Goal: Transaction & Acquisition: Purchase product/service

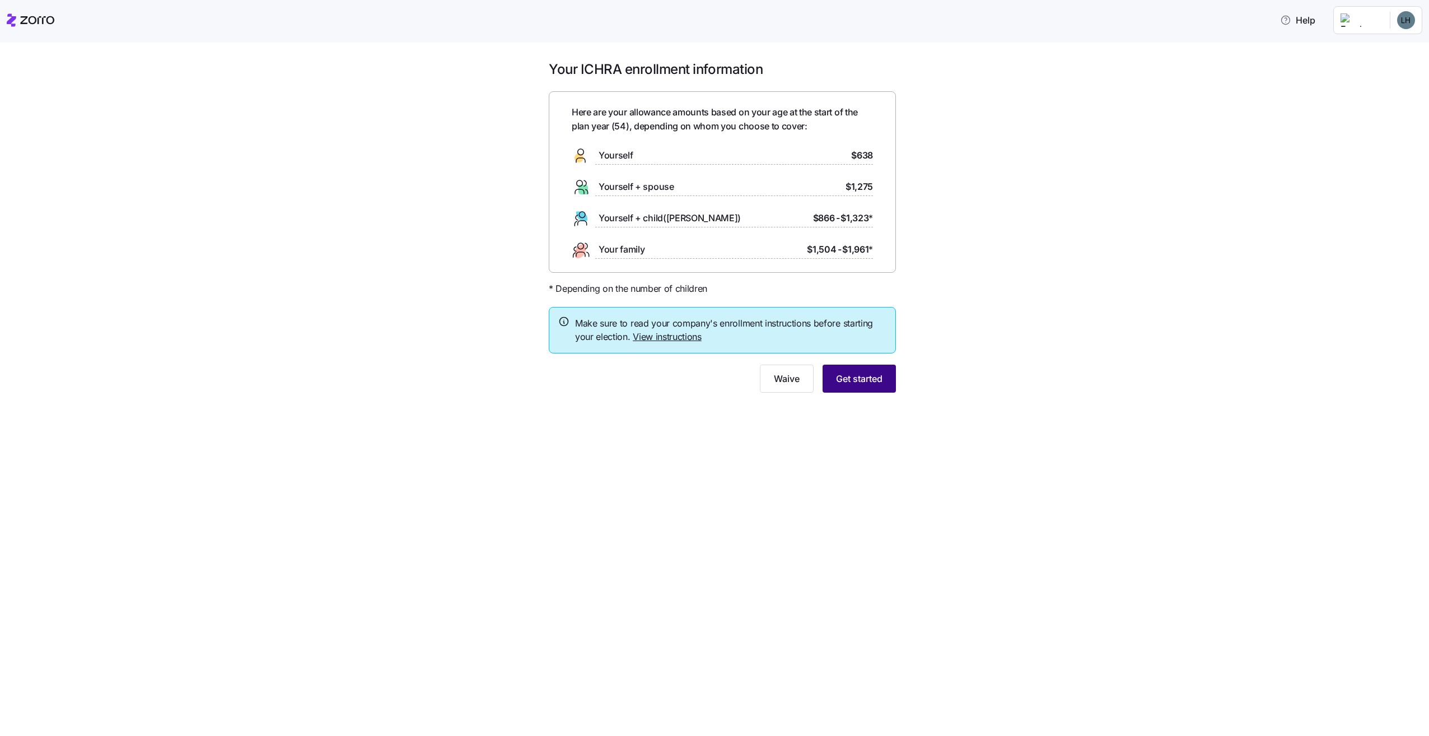
click at [845, 381] on span "Get started" at bounding box center [859, 378] width 46 height 13
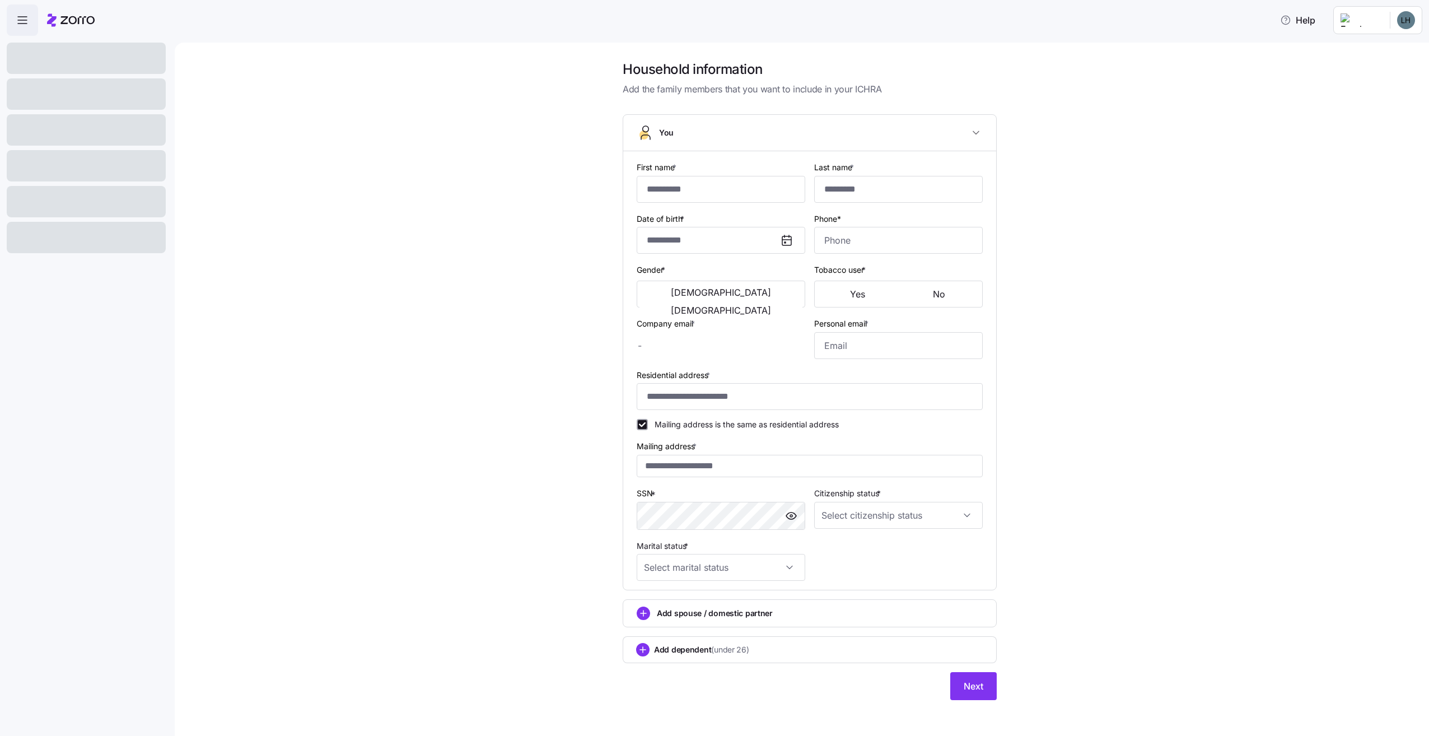
type input "****"
type input "[EMAIL_ADDRESS][DOMAIN_NAME]"
type input "**********"
checkbox input "true"
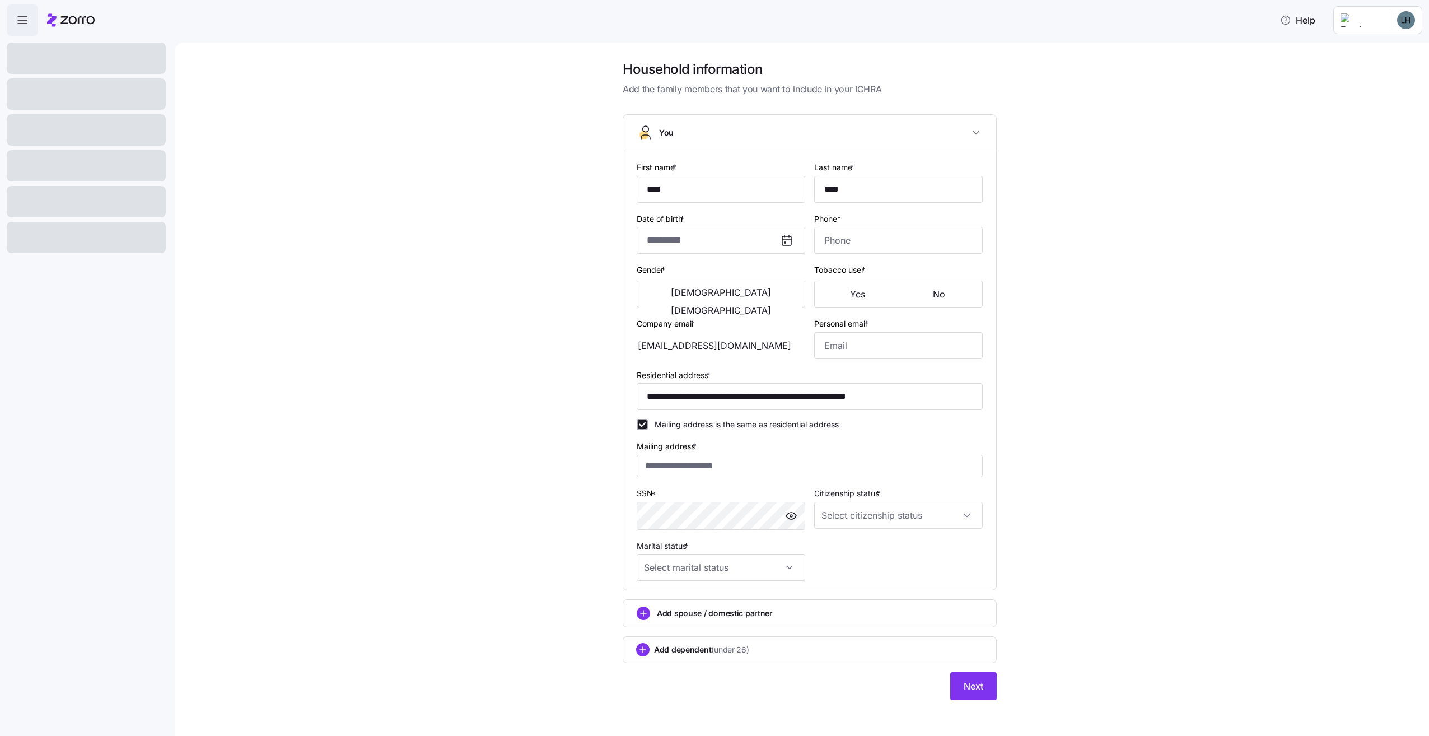
type input "**********"
type input "[PHONE_NUMBER]"
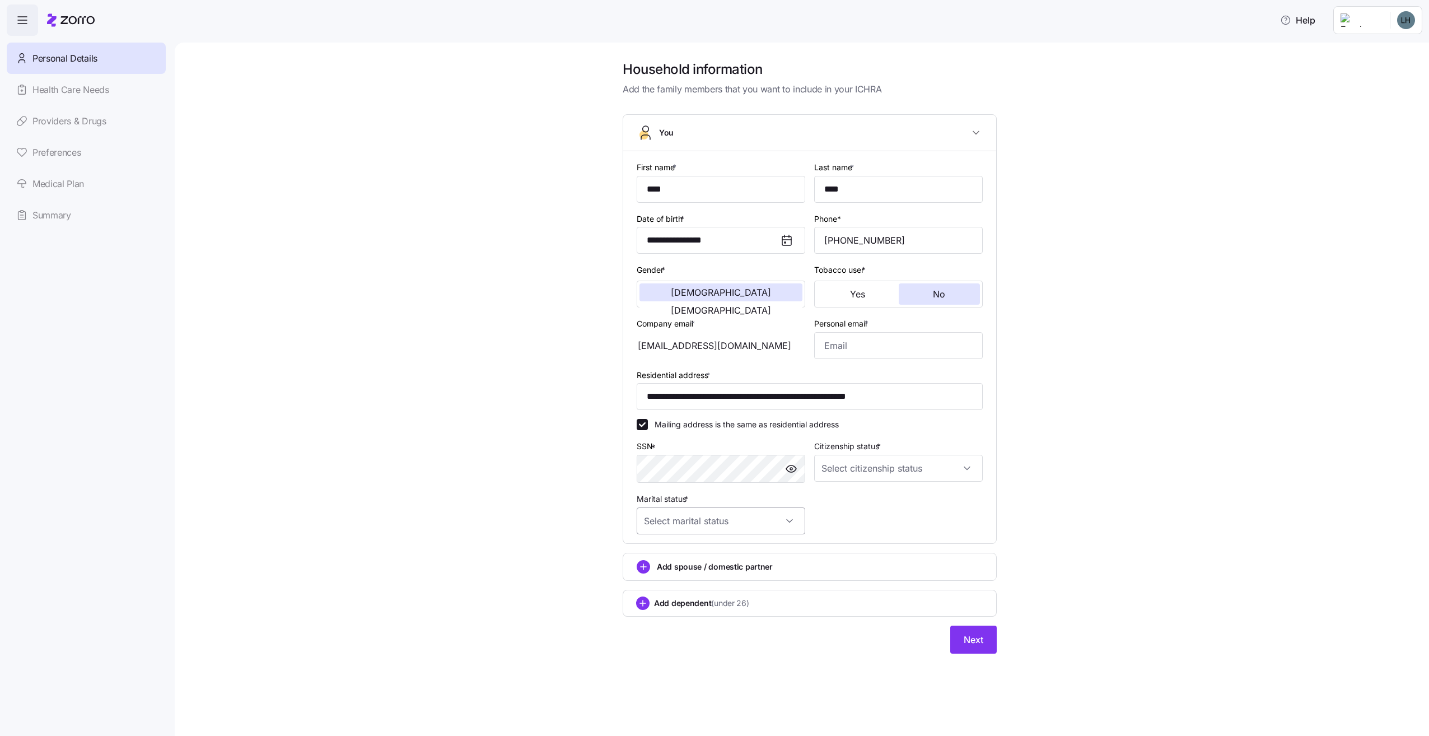
click at [790, 523] on input "Marital status *" at bounding box center [721, 520] width 169 height 27
click at [666, 559] on span "Single" at bounding box center [661, 557] width 22 height 12
type input "Single"
click at [747, 301] on button "[DEMOGRAPHIC_DATA]" at bounding box center [721, 310] width 163 height 18
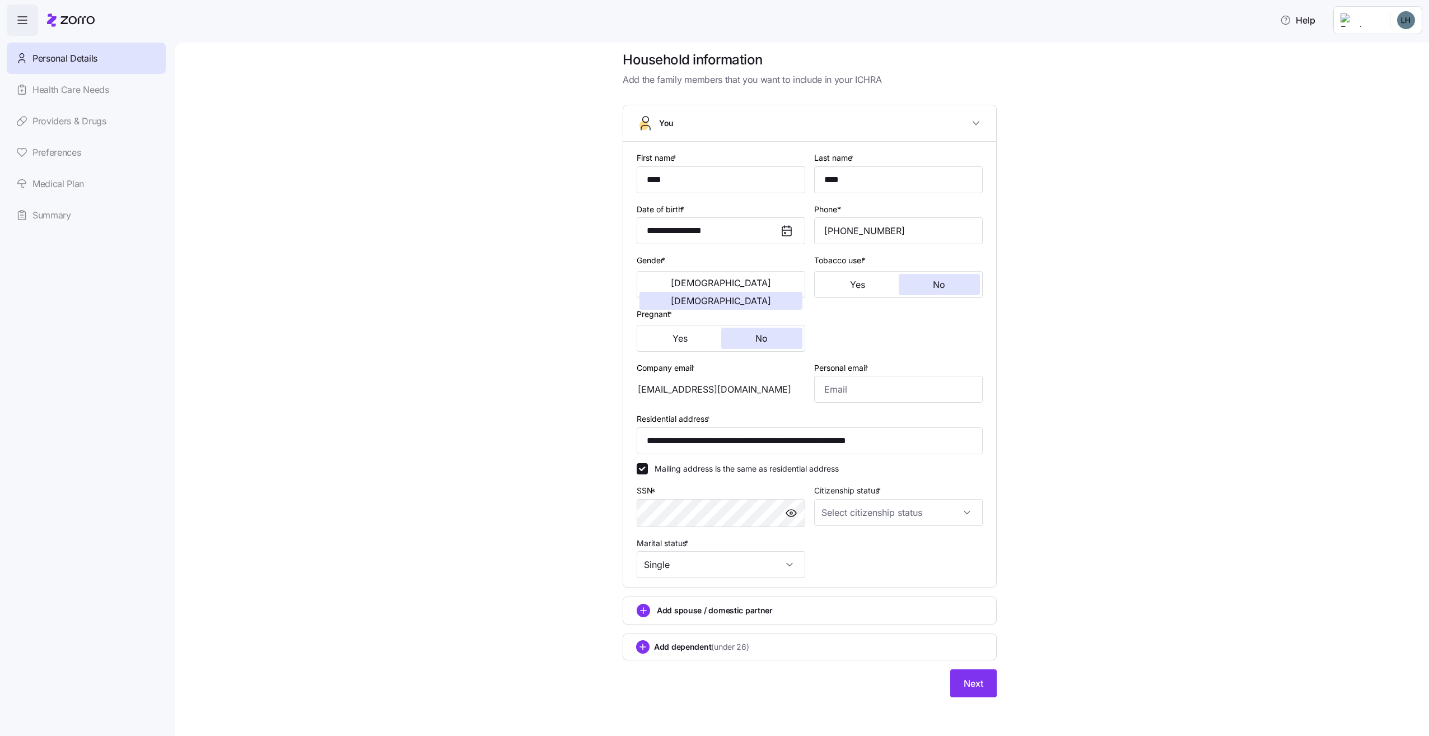
scroll to position [13, 0]
click at [963, 510] on input "Citizenship status *" at bounding box center [898, 510] width 169 height 27
click at [843, 547] on span "[DEMOGRAPHIC_DATA] citizen" at bounding box center [880, 545] width 114 height 12
type input "[DEMOGRAPHIC_DATA] citizen"
click at [838, 390] on input "Personal email *" at bounding box center [898, 387] width 169 height 27
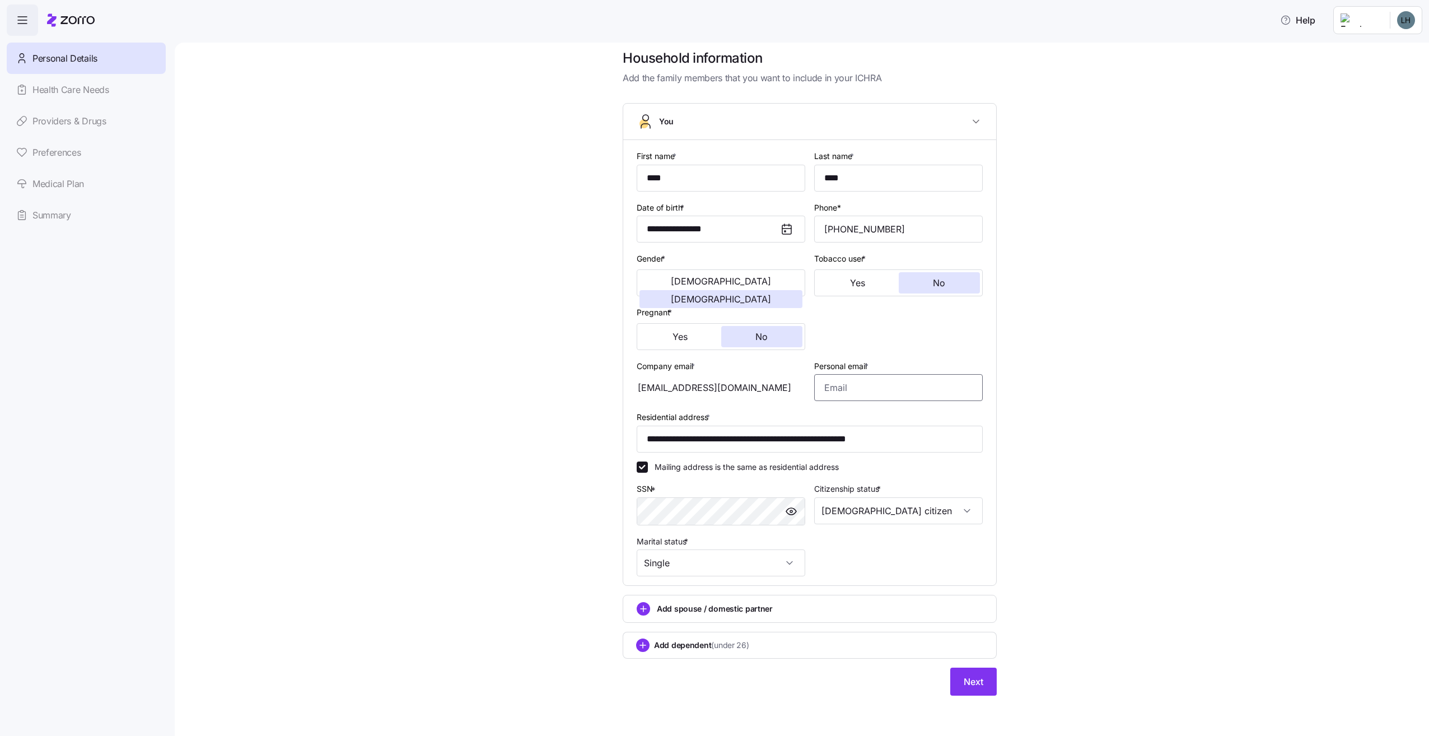
type input "[EMAIL_ADDRESS][DOMAIN_NAME]"
click at [972, 681] on span "Next" at bounding box center [974, 681] width 20 height 13
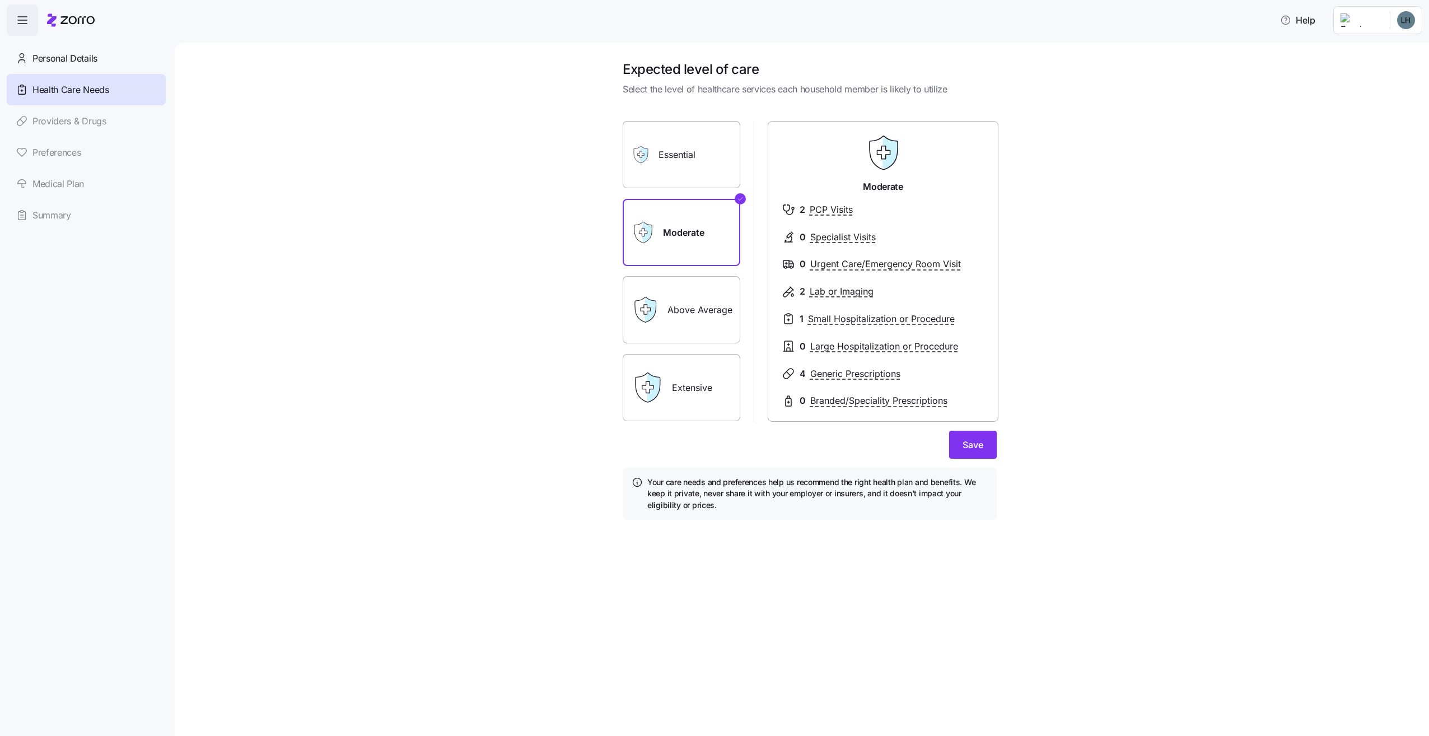
click at [684, 329] on label "Above Average" at bounding box center [682, 309] width 118 height 67
click at [0, 0] on input "Above Average" at bounding box center [0, 0] width 0 height 0
drag, startPoint x: 729, startPoint y: 377, endPoint x: 735, endPoint y: 377, distance: 5.6
click at [730, 378] on label "Extensive" at bounding box center [682, 387] width 118 height 67
click at [0, 0] on input "Extensive" at bounding box center [0, 0] width 0 height 0
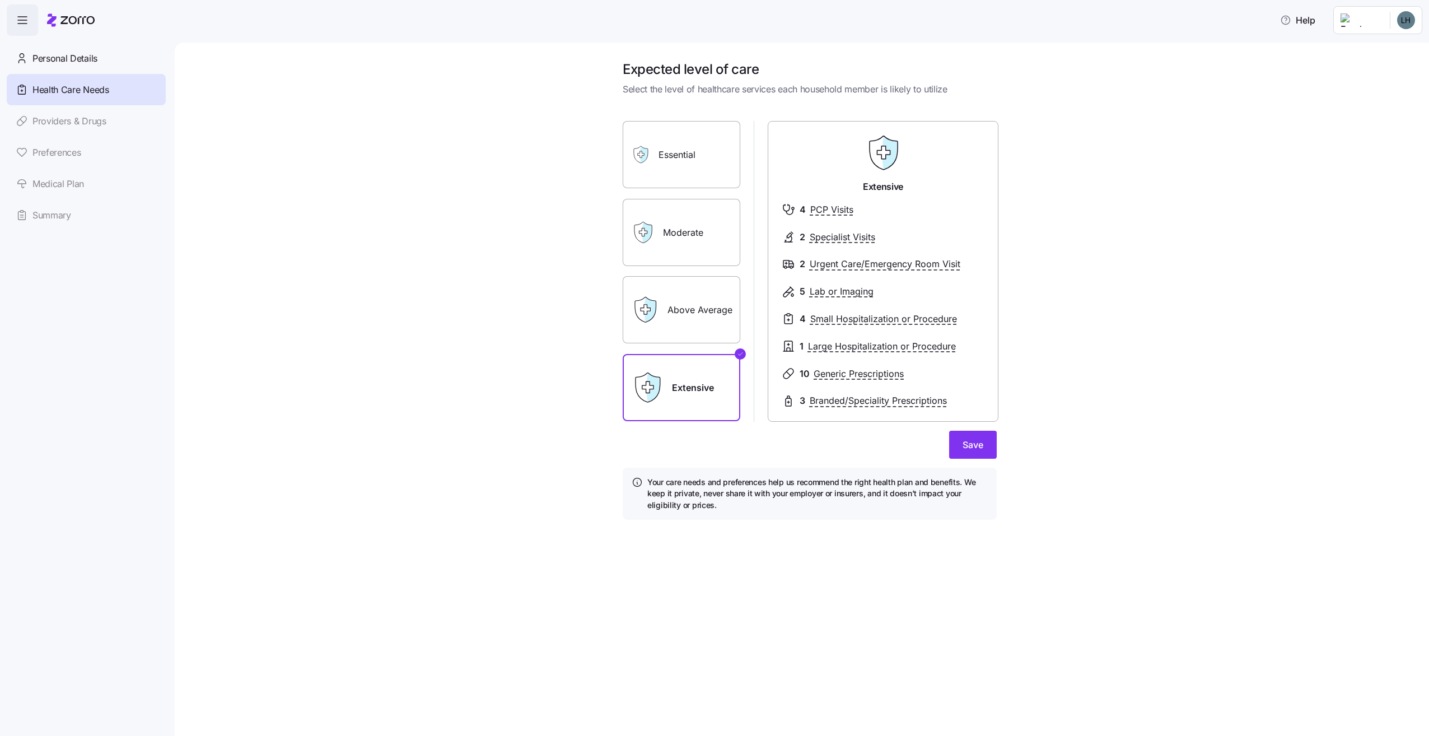
click at [712, 318] on label "Above Average" at bounding box center [682, 309] width 118 height 67
click at [0, 0] on input "Above Average" at bounding box center [0, 0] width 0 height 0
click at [966, 446] on span "Save" at bounding box center [973, 444] width 21 height 13
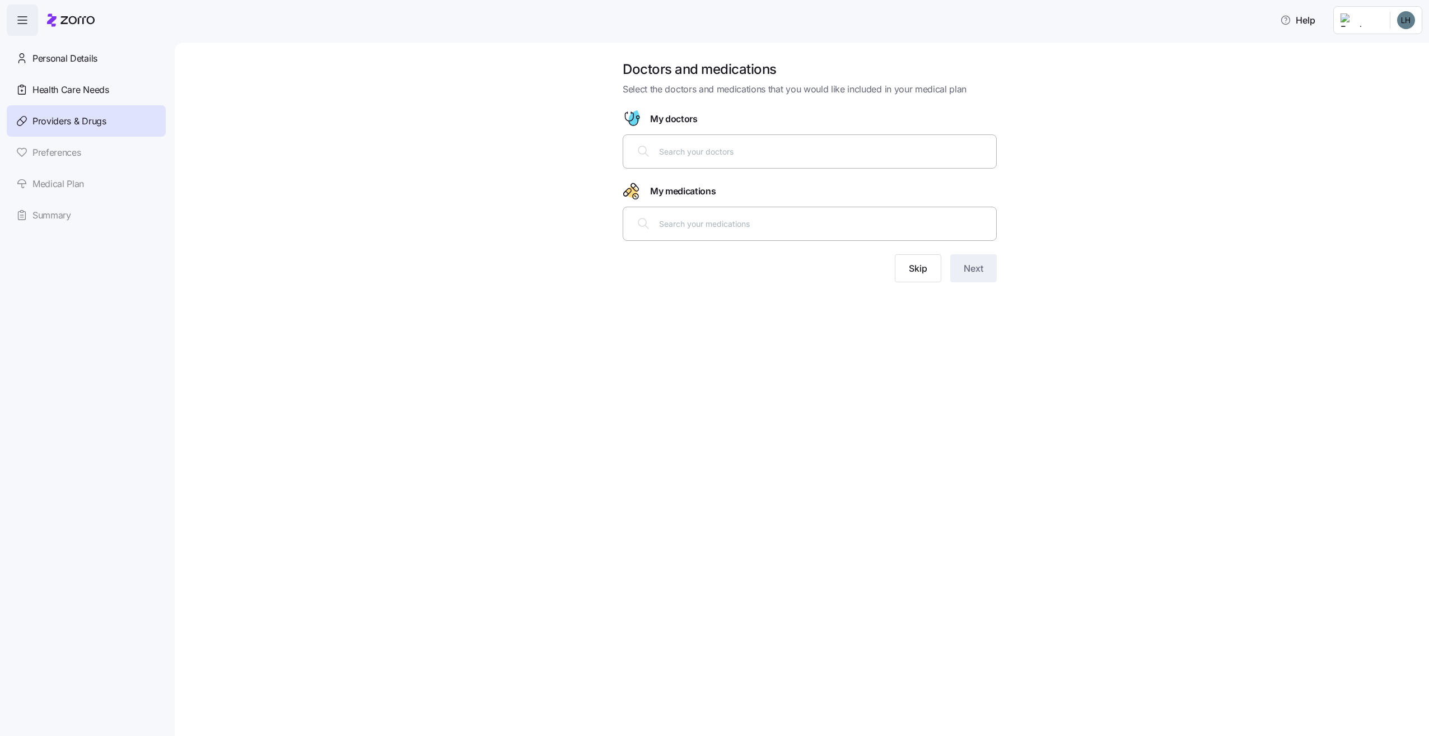
click at [675, 155] on input "text" at bounding box center [824, 151] width 330 height 12
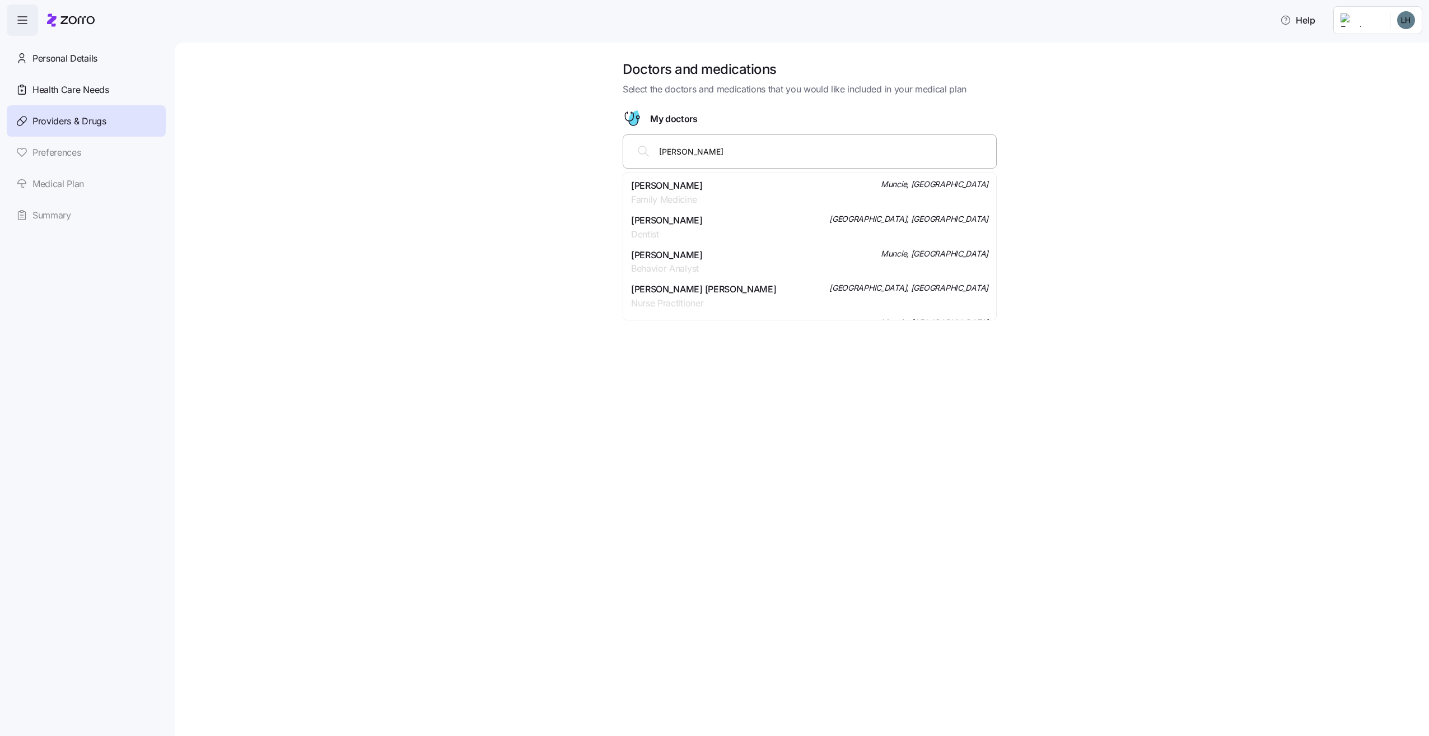
drag, startPoint x: 707, startPoint y: 147, endPoint x: 707, endPoint y: 155, distance: 7.8
click at [707, 155] on input "erin vindon" at bounding box center [824, 151] width 330 height 12
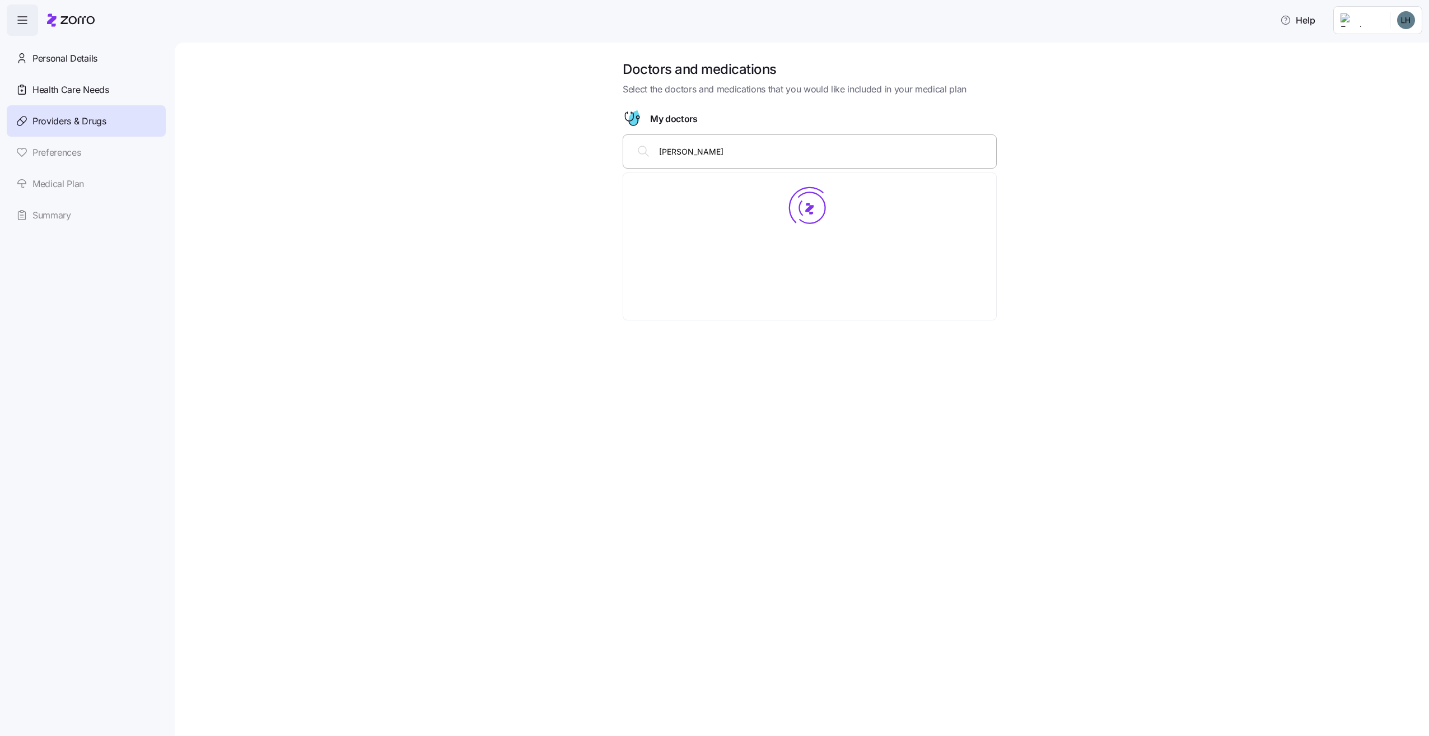
type input "erin vinson"
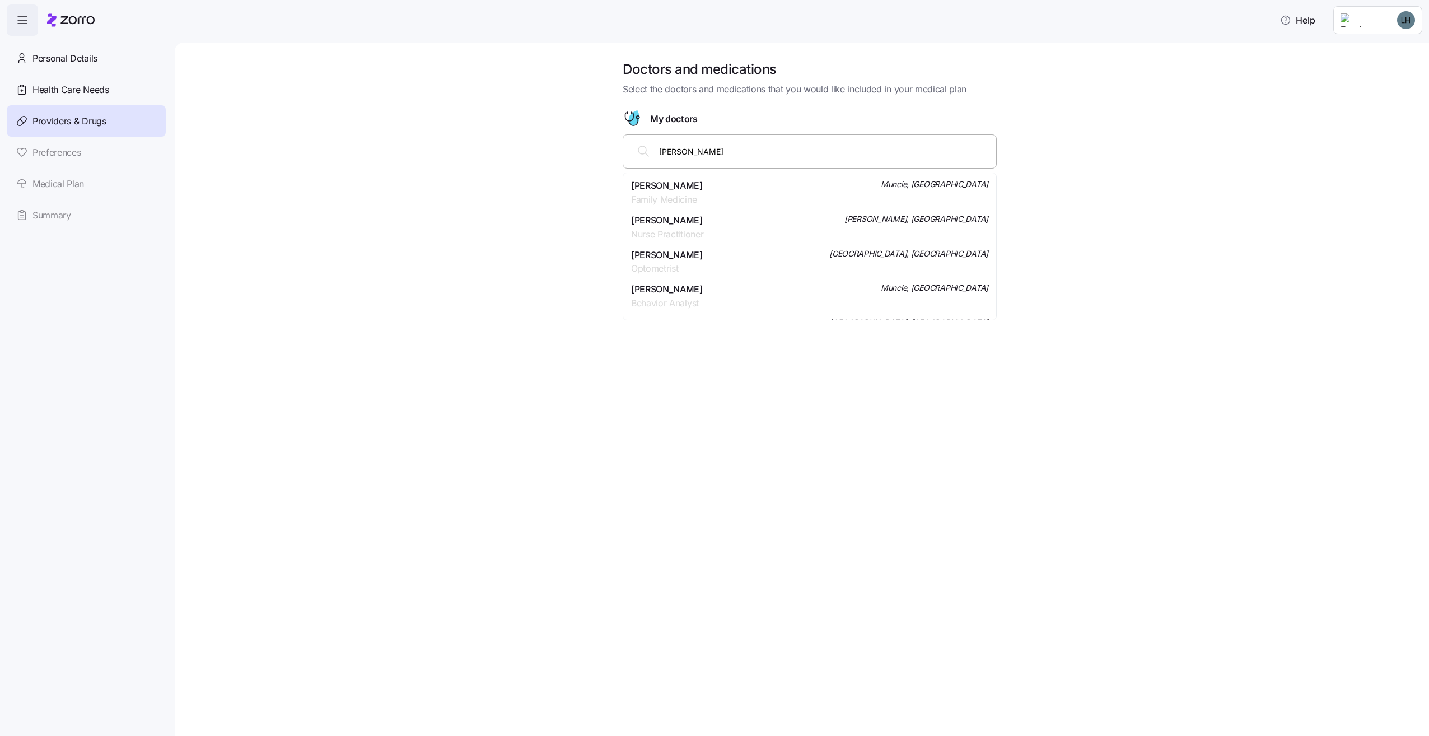
click at [646, 188] on span "Erin Elizabeth Vinson" at bounding box center [667, 186] width 72 height 14
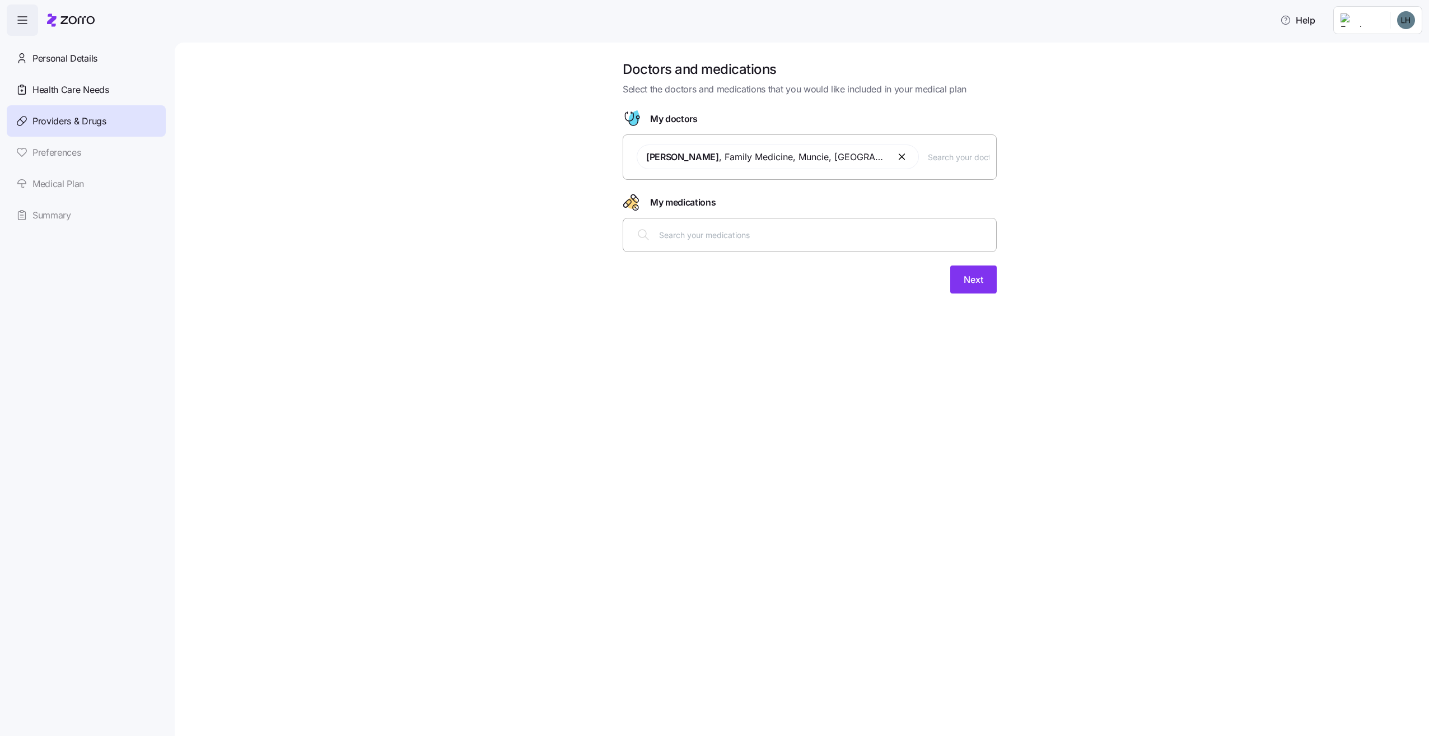
click at [685, 234] on input "text" at bounding box center [824, 235] width 330 height 12
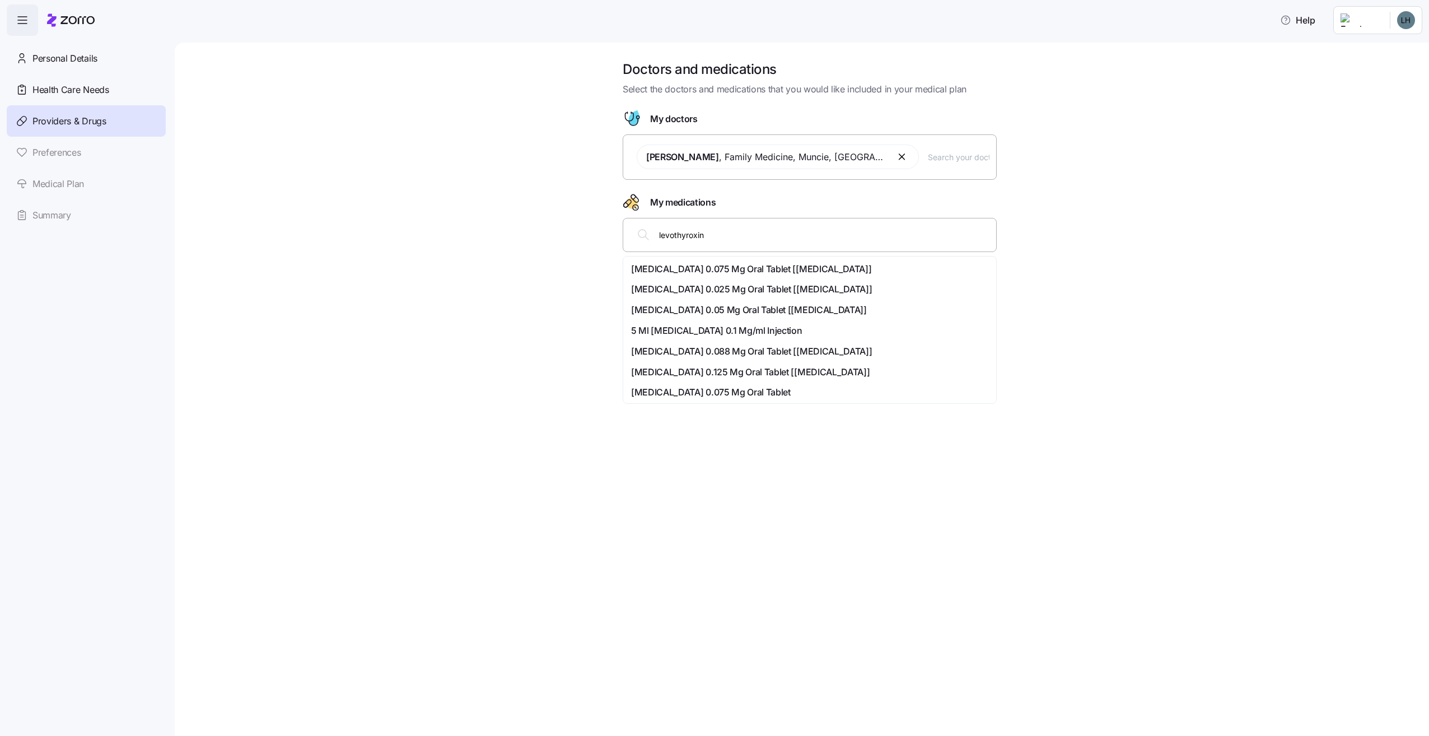
type input "levothyroxine"
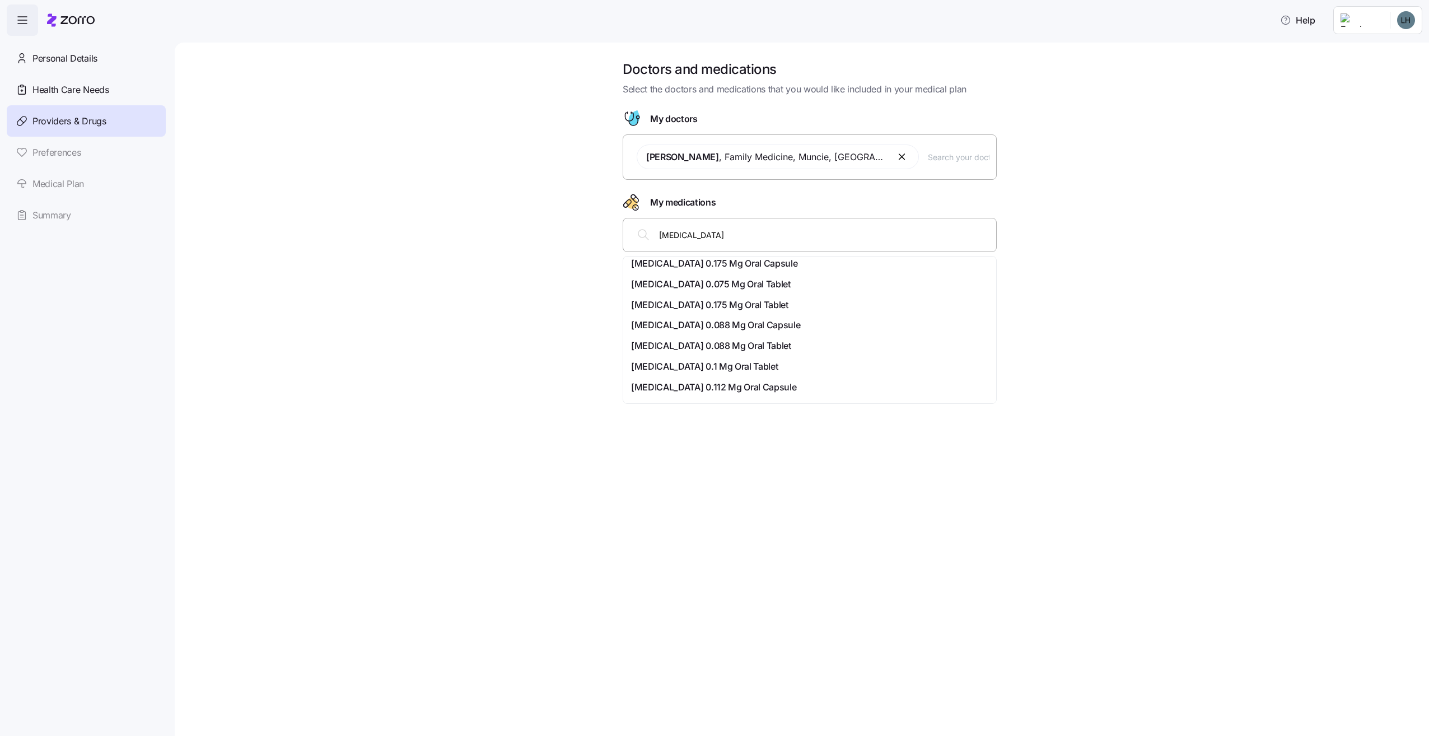
scroll to position [90, 0]
click at [796, 365] on span "[MEDICAL_DATA] 0.112 Mg Oral Capsule" at bounding box center [713, 365] width 165 height 14
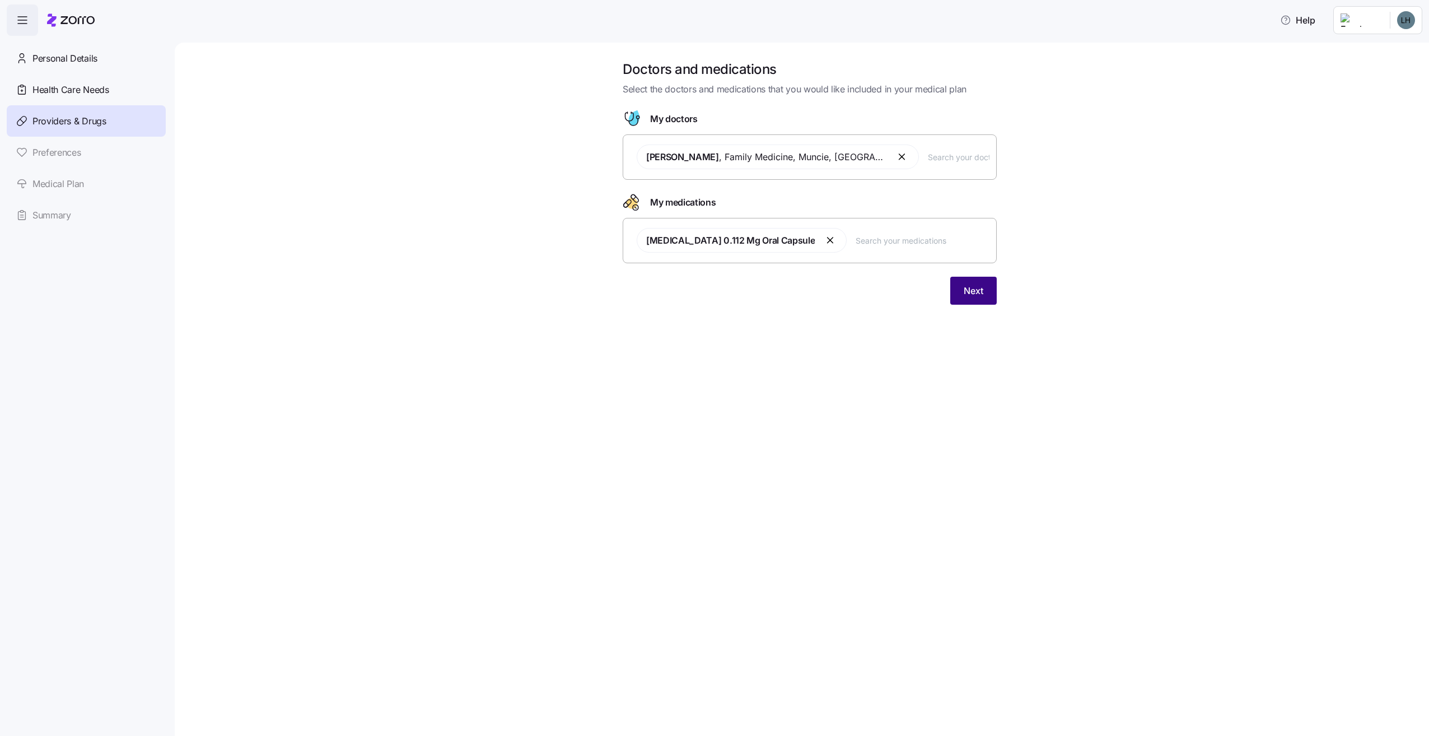
click at [969, 288] on span "Next" at bounding box center [974, 290] width 20 height 13
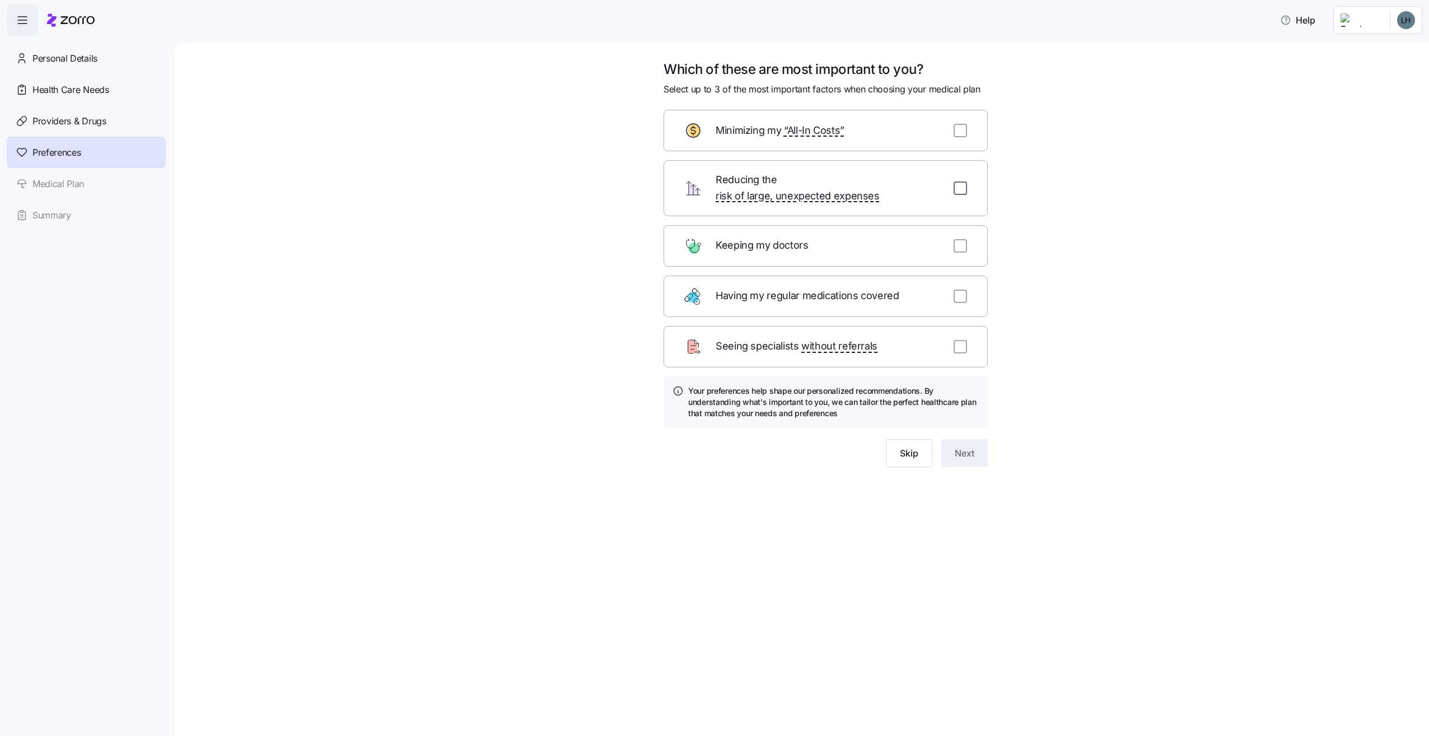
click at [964, 181] on input "checkbox" at bounding box center [960, 187] width 13 height 13
checkbox input "true"
drag, startPoint x: 961, startPoint y: 233, endPoint x: 954, endPoint y: 233, distance: 6.7
click at [961, 239] on input "checkbox" at bounding box center [960, 245] width 13 height 13
checkbox input "true"
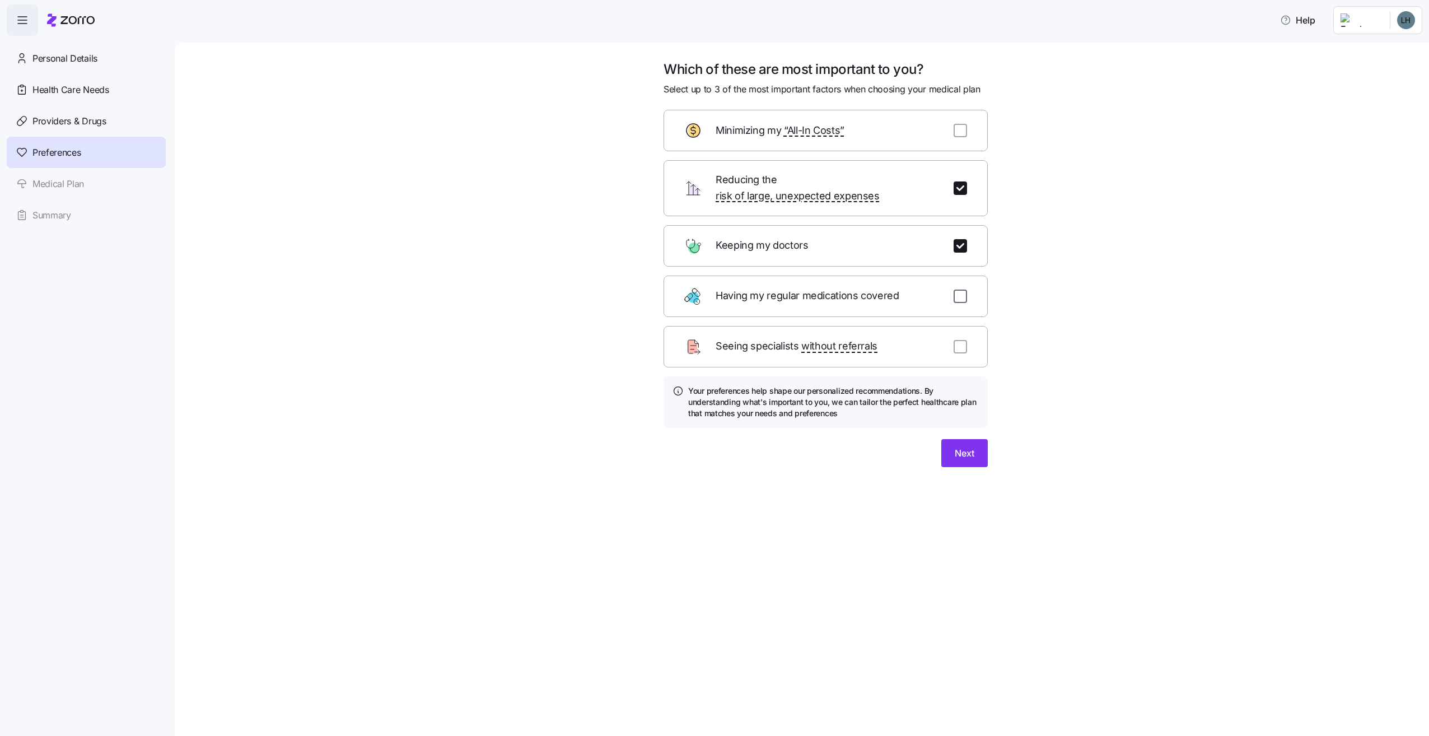
click at [958, 290] on input "checkbox" at bounding box center [960, 296] width 13 height 13
checkbox input "true"
click at [972, 446] on span "Next" at bounding box center [965, 452] width 20 height 13
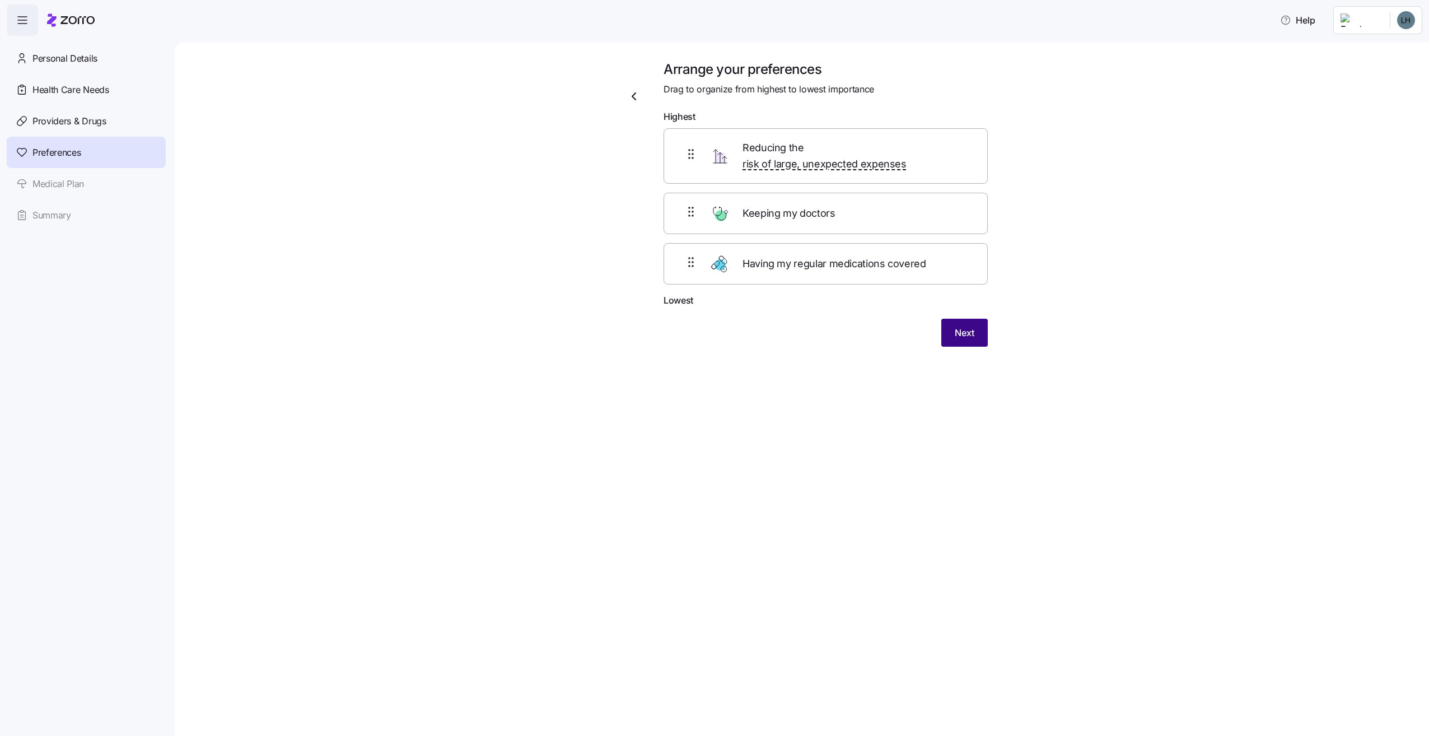
click at [955, 326] on span "Next" at bounding box center [965, 332] width 20 height 13
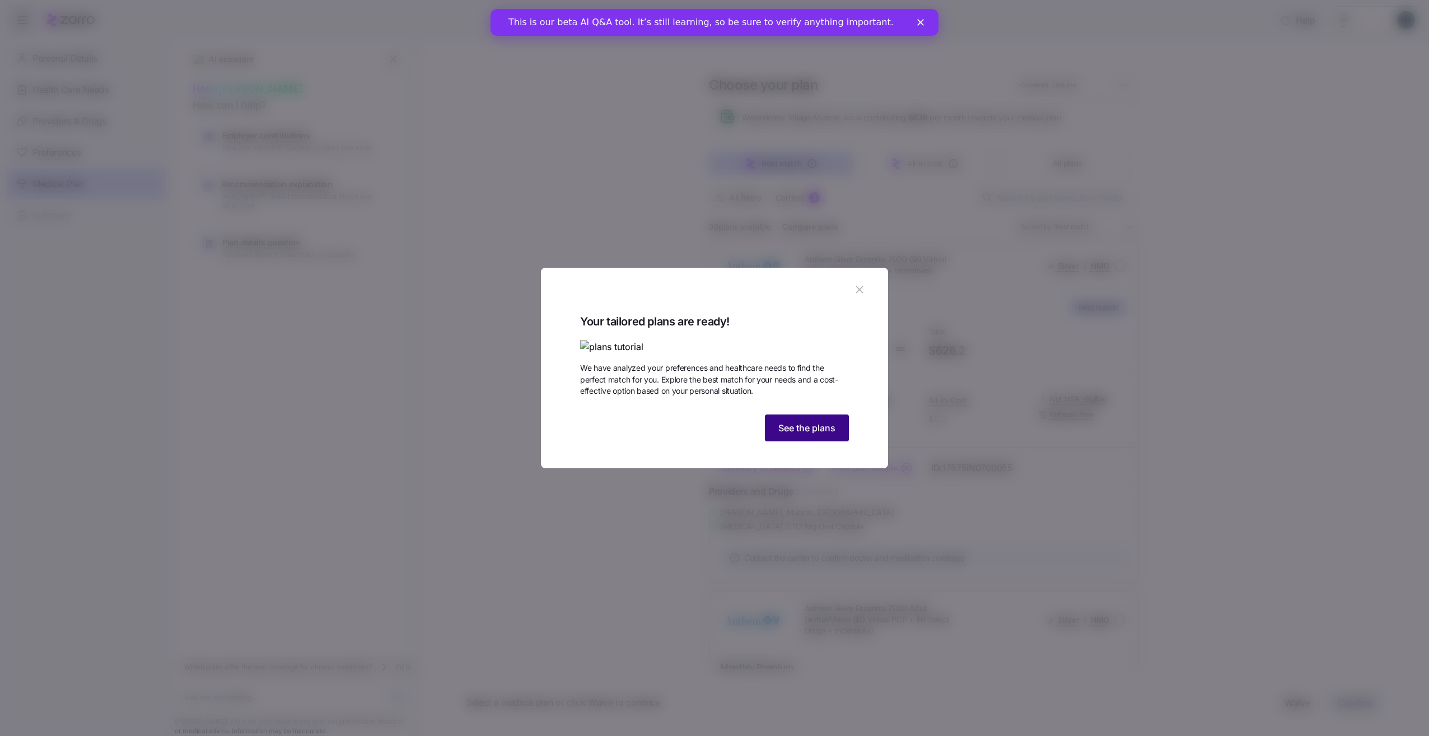
click at [826, 435] on span "See the plans" at bounding box center [806, 427] width 57 height 13
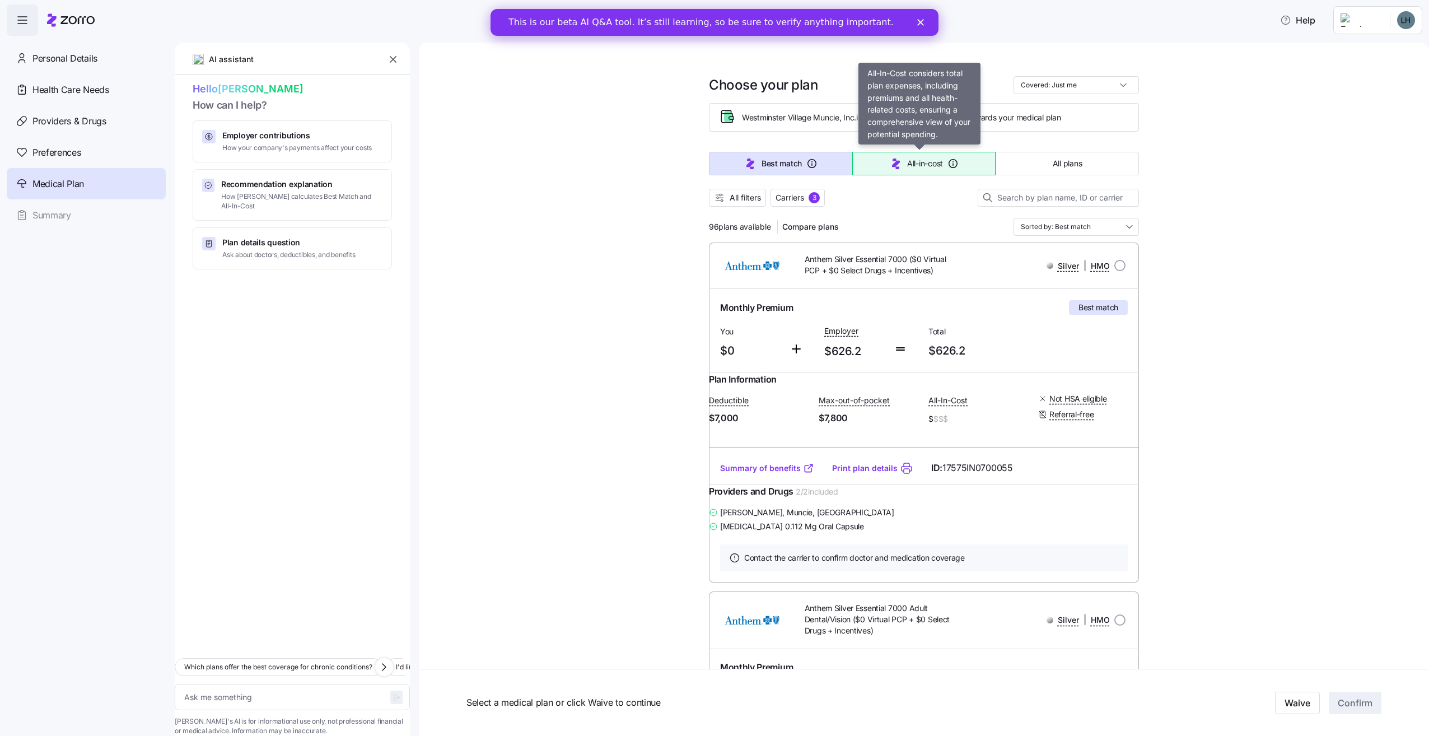
click at [926, 162] on span "All-in-cost" at bounding box center [925, 163] width 36 height 11
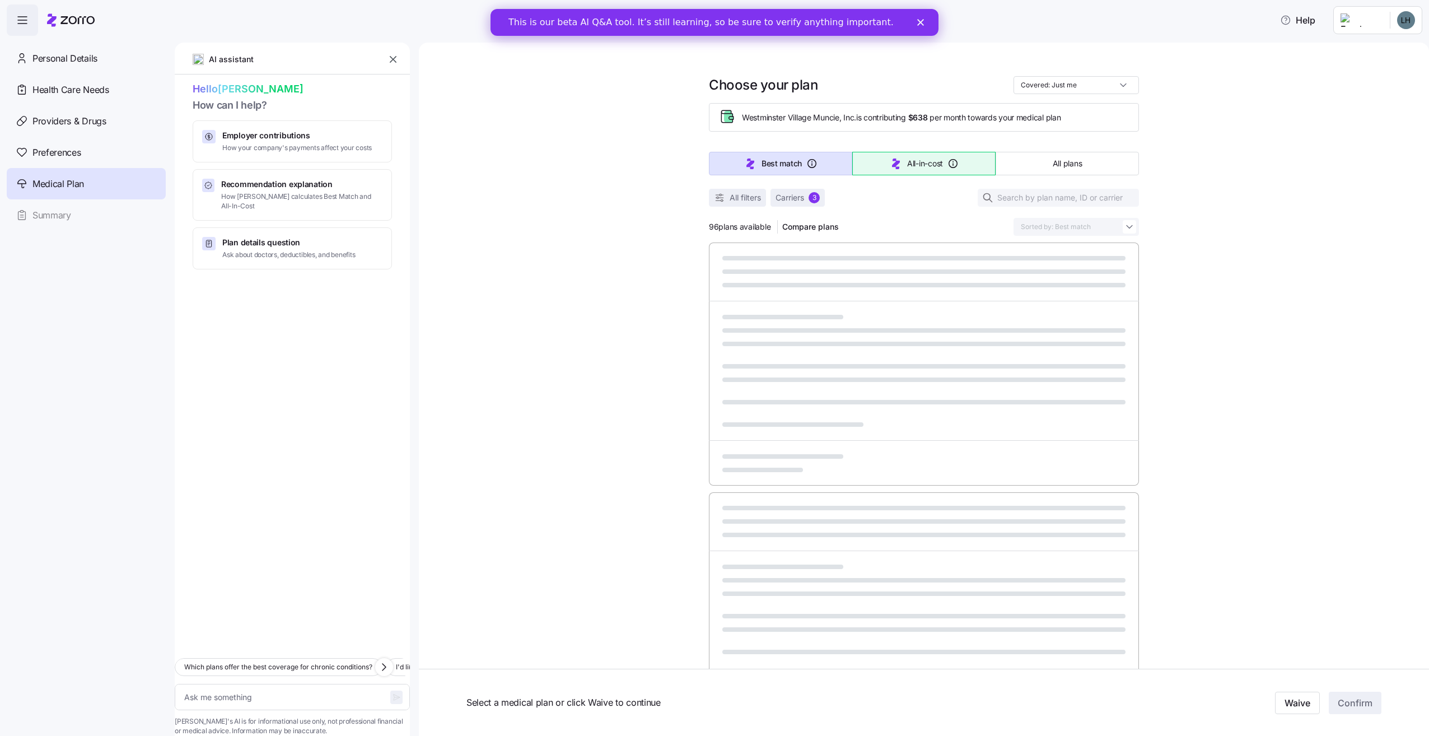
type textarea "x"
type input "Sorted by: All-in-cost"
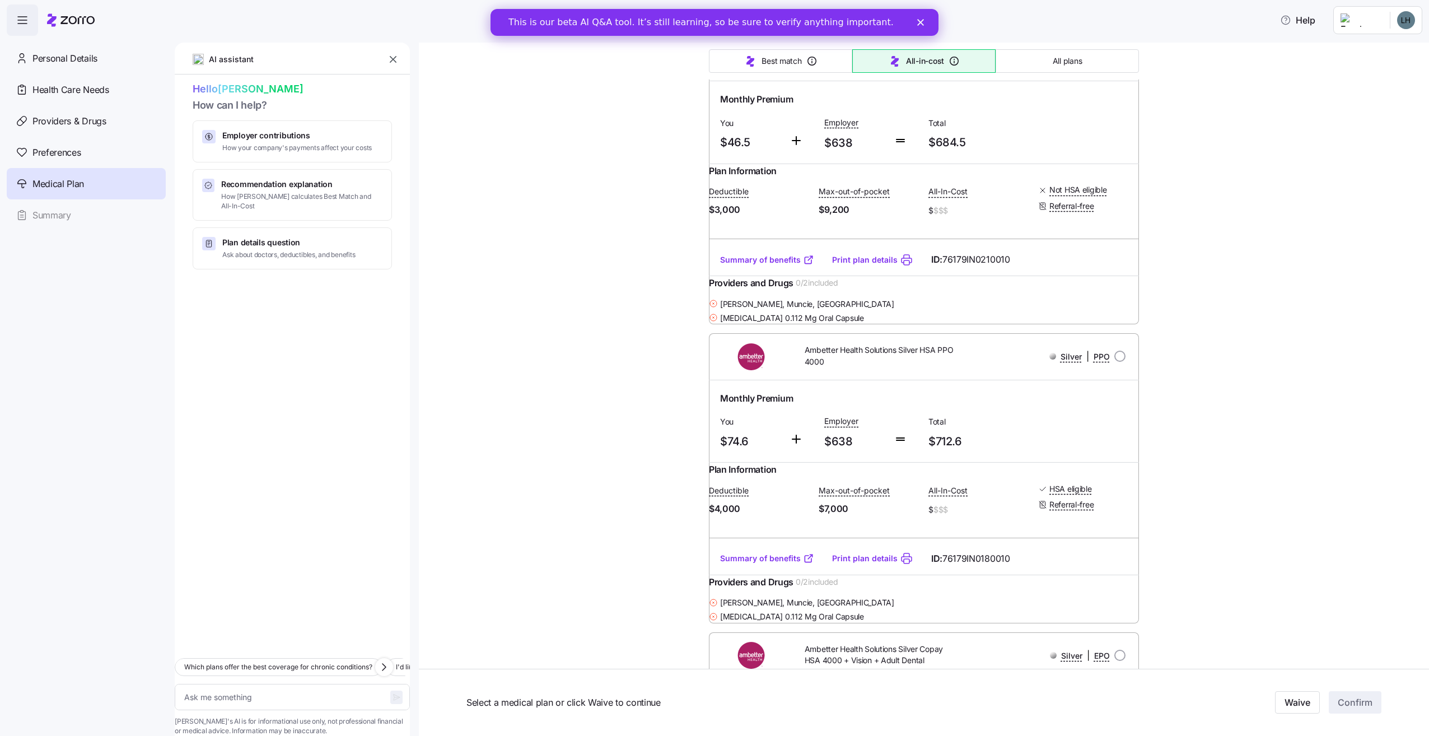
scroll to position [3528, 0]
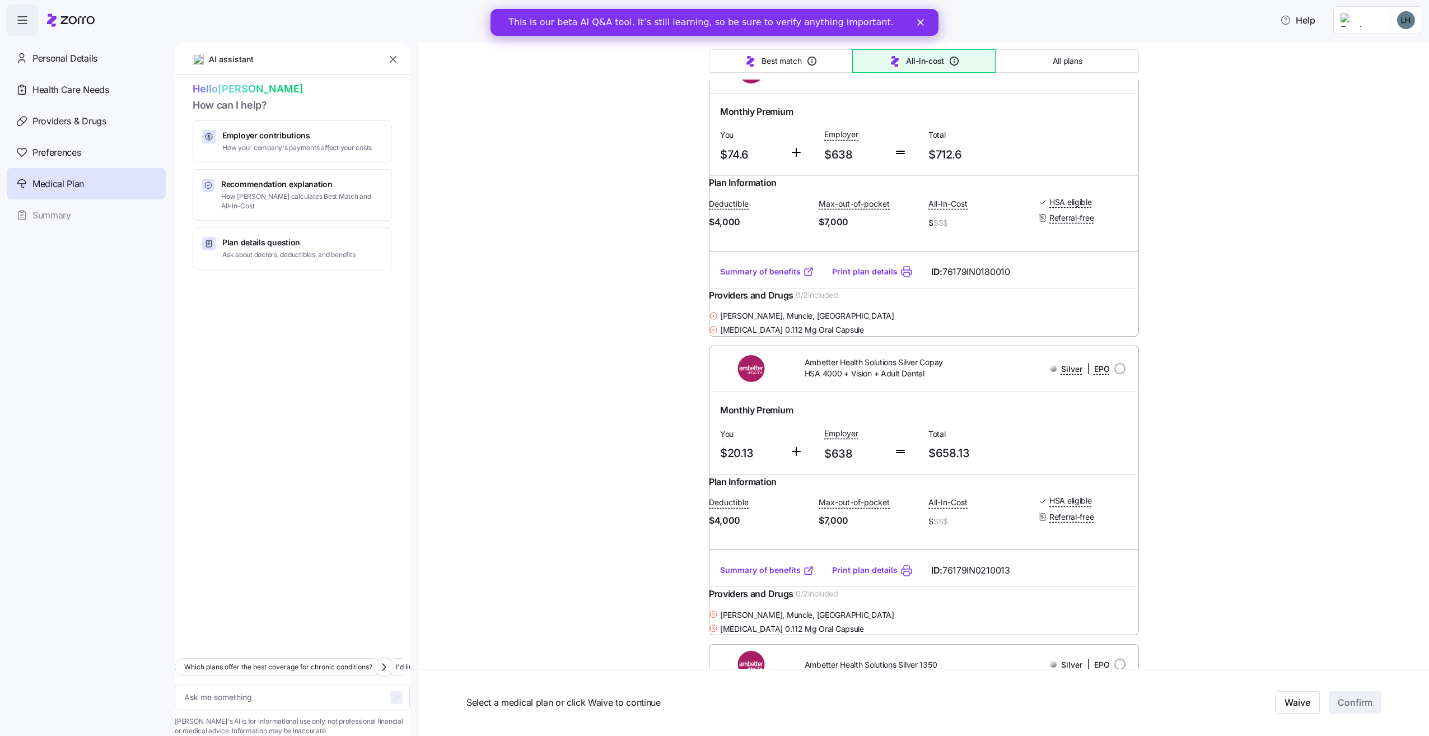
type textarea "x"
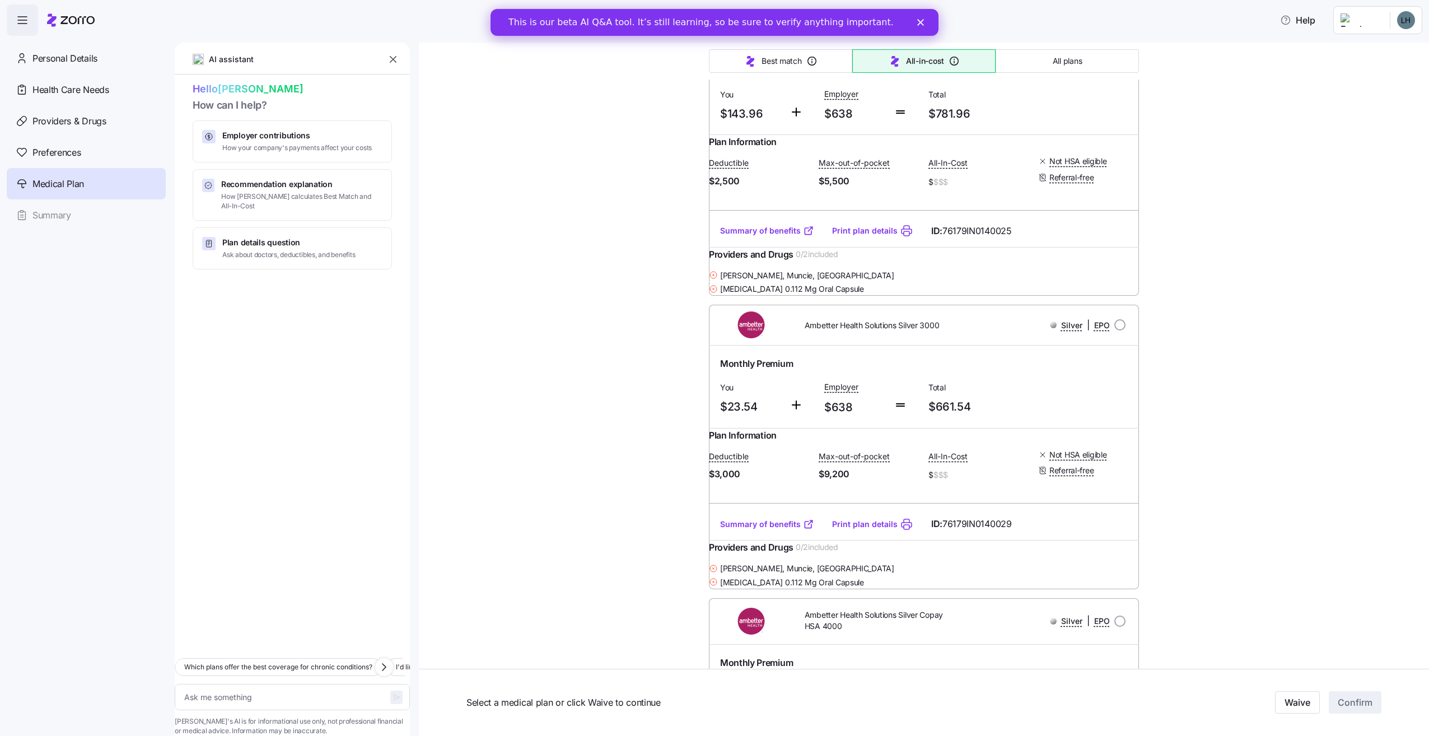
scroll to position [1960, 0]
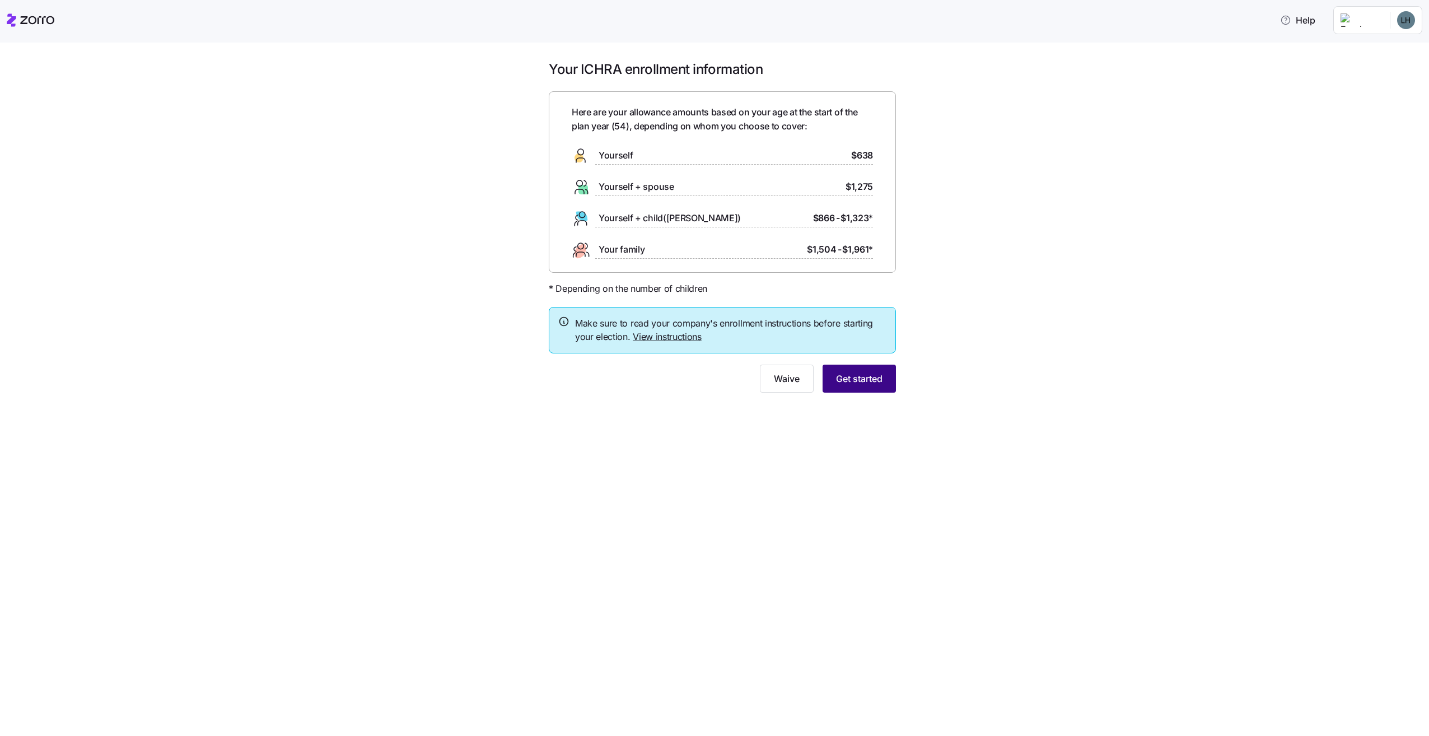
click at [864, 380] on span "Get started" at bounding box center [859, 378] width 46 height 13
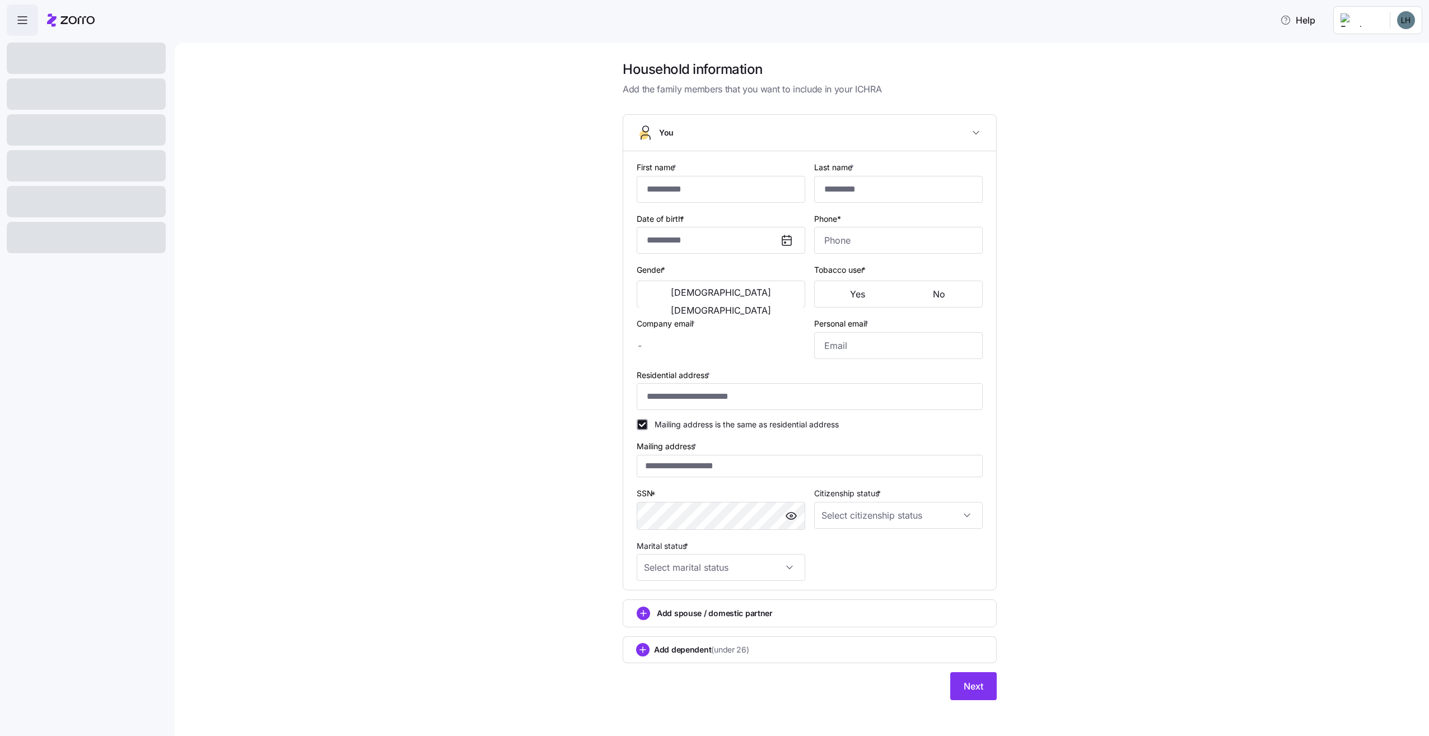
type input "****"
type input "[EMAIL_ADDRESS][DOMAIN_NAME]"
type input "**********"
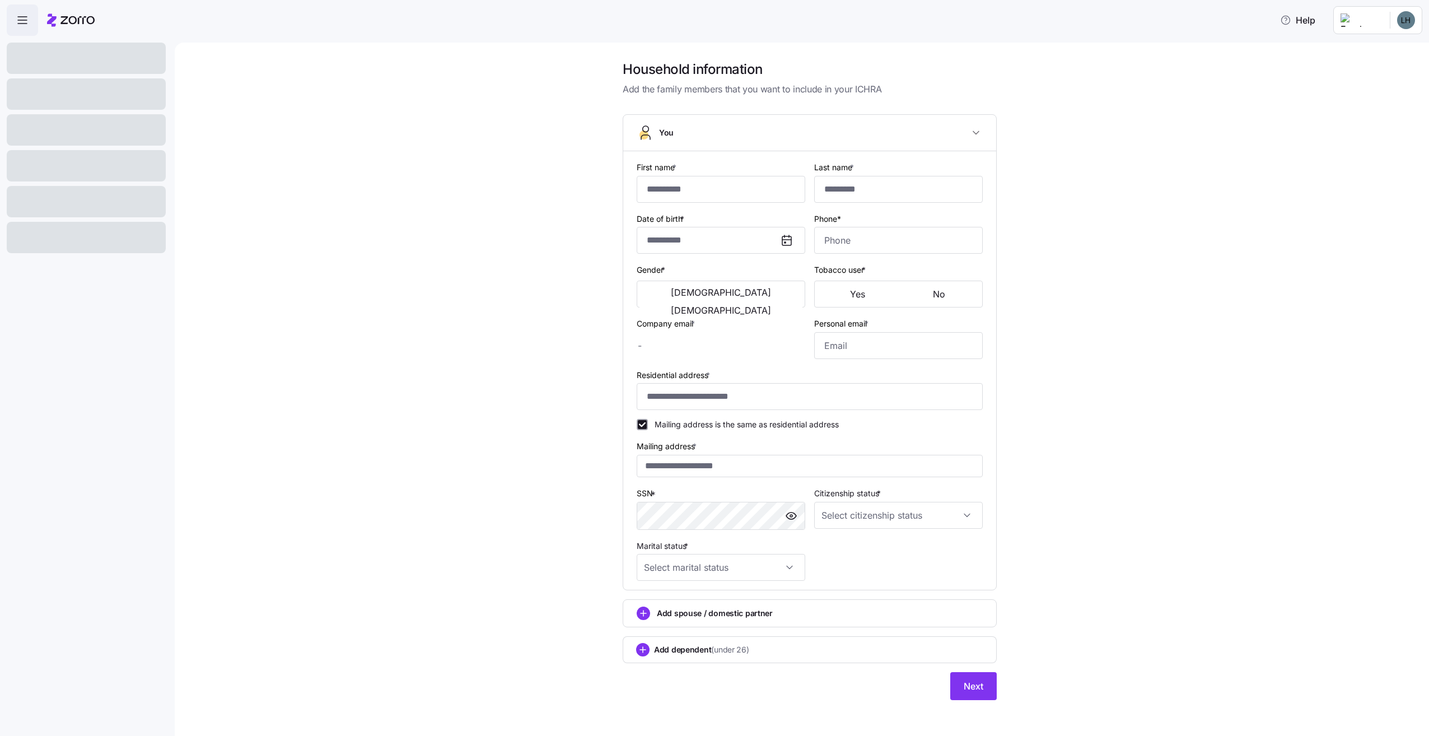
checkbox input "true"
type input "**********"
type input "[PHONE_NUMBER]"
type input "[DEMOGRAPHIC_DATA] citizen"
type input "Single"
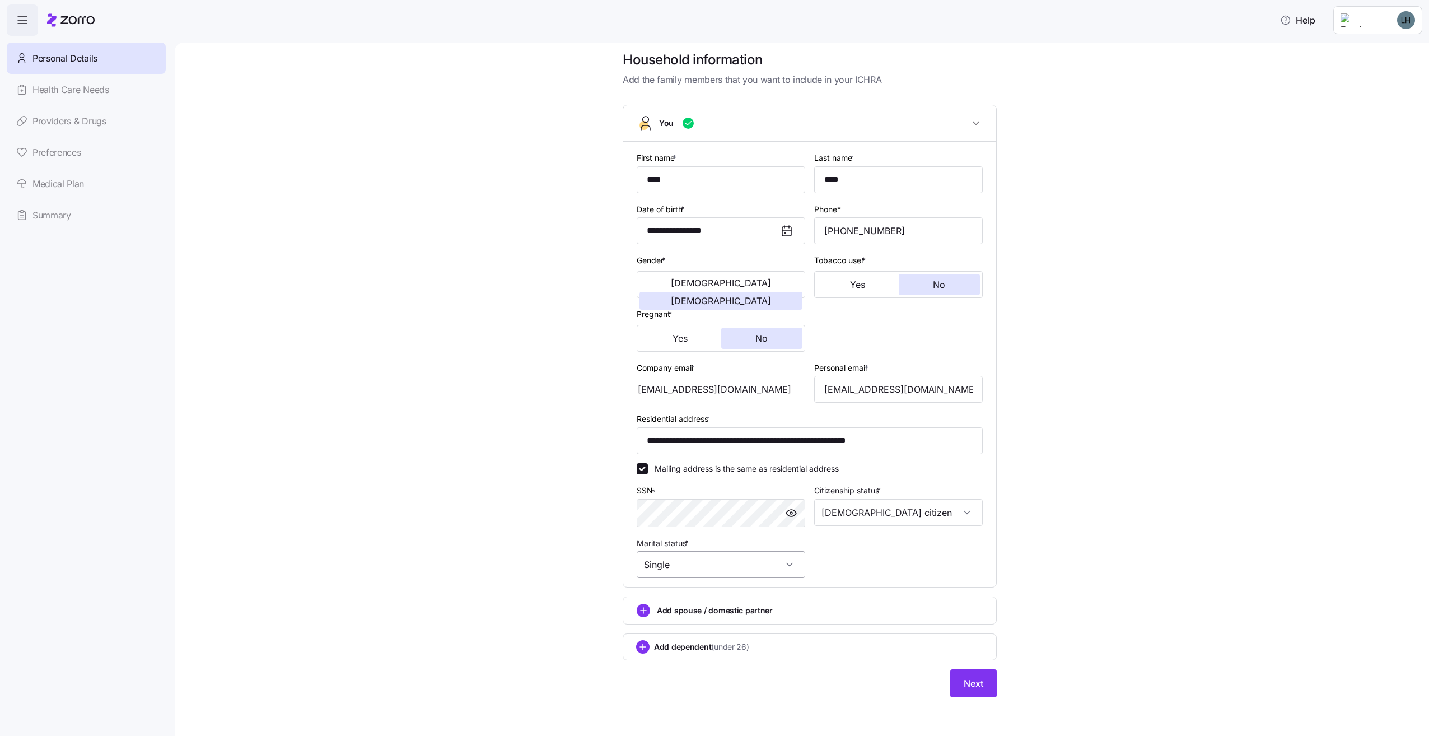
scroll to position [13, 0]
click at [969, 685] on span "Next" at bounding box center [974, 681] width 20 height 13
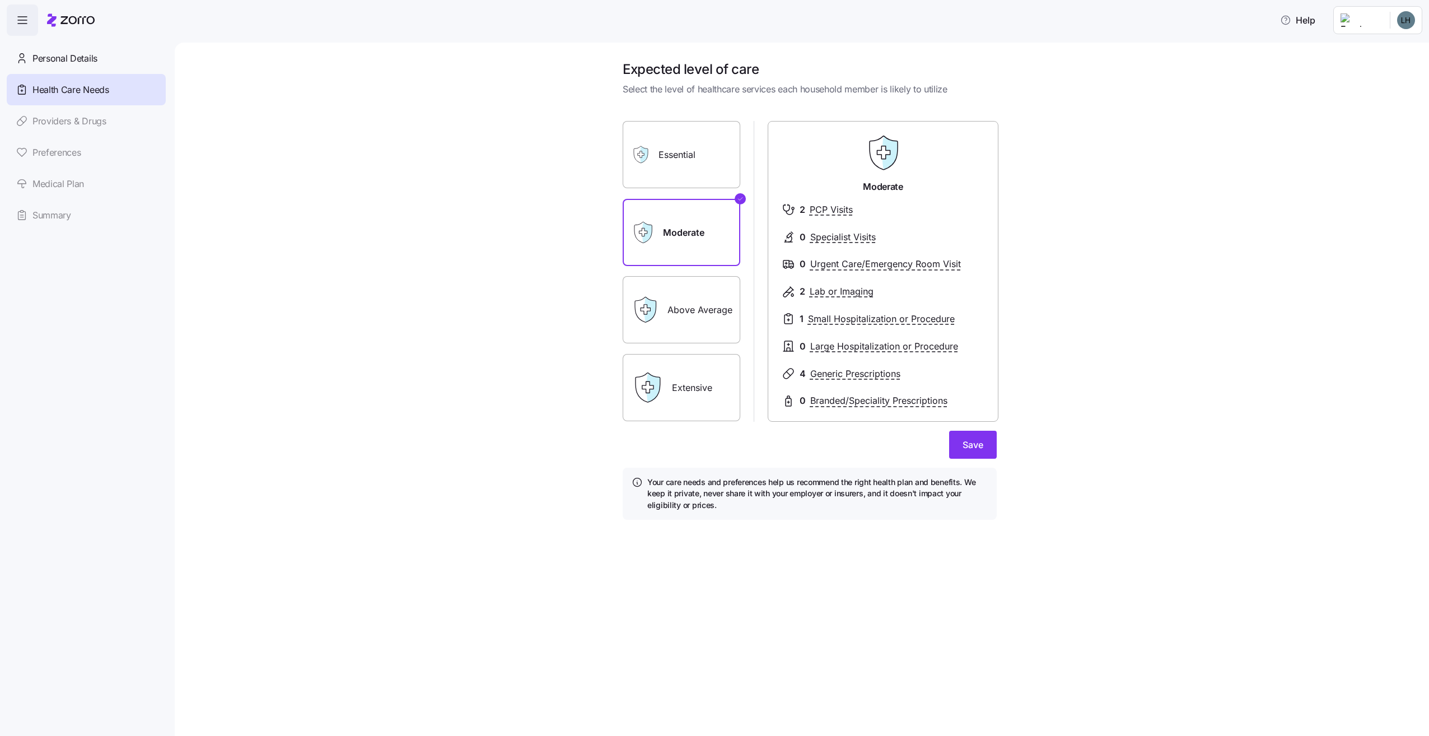
click at [702, 319] on label "Above Average" at bounding box center [682, 309] width 118 height 67
click at [0, 0] on input "Above Average" at bounding box center [0, 0] width 0 height 0
click at [980, 451] on span "Save" at bounding box center [973, 444] width 21 height 13
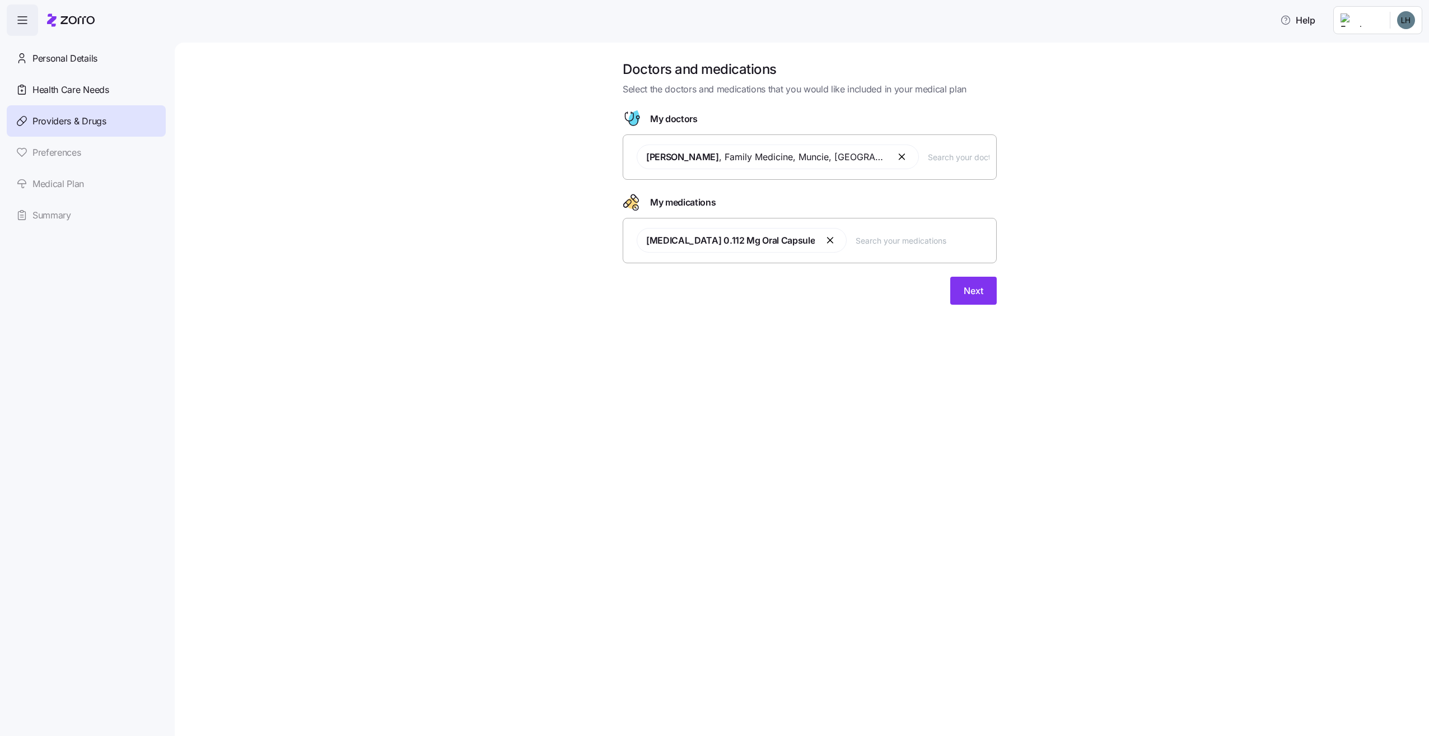
click at [637, 117] on icon "Doctor figure" at bounding box center [634, 118] width 11 height 16
click at [888, 166] on div "[PERSON_NAME] , Family Medicine , [GEOGRAPHIC_DATA], [GEOGRAPHIC_DATA]" at bounding box center [810, 157] width 360 height 38
click at [928, 157] on input "text" at bounding box center [959, 157] width 62 height 12
type input "[PERSON_NAME]"
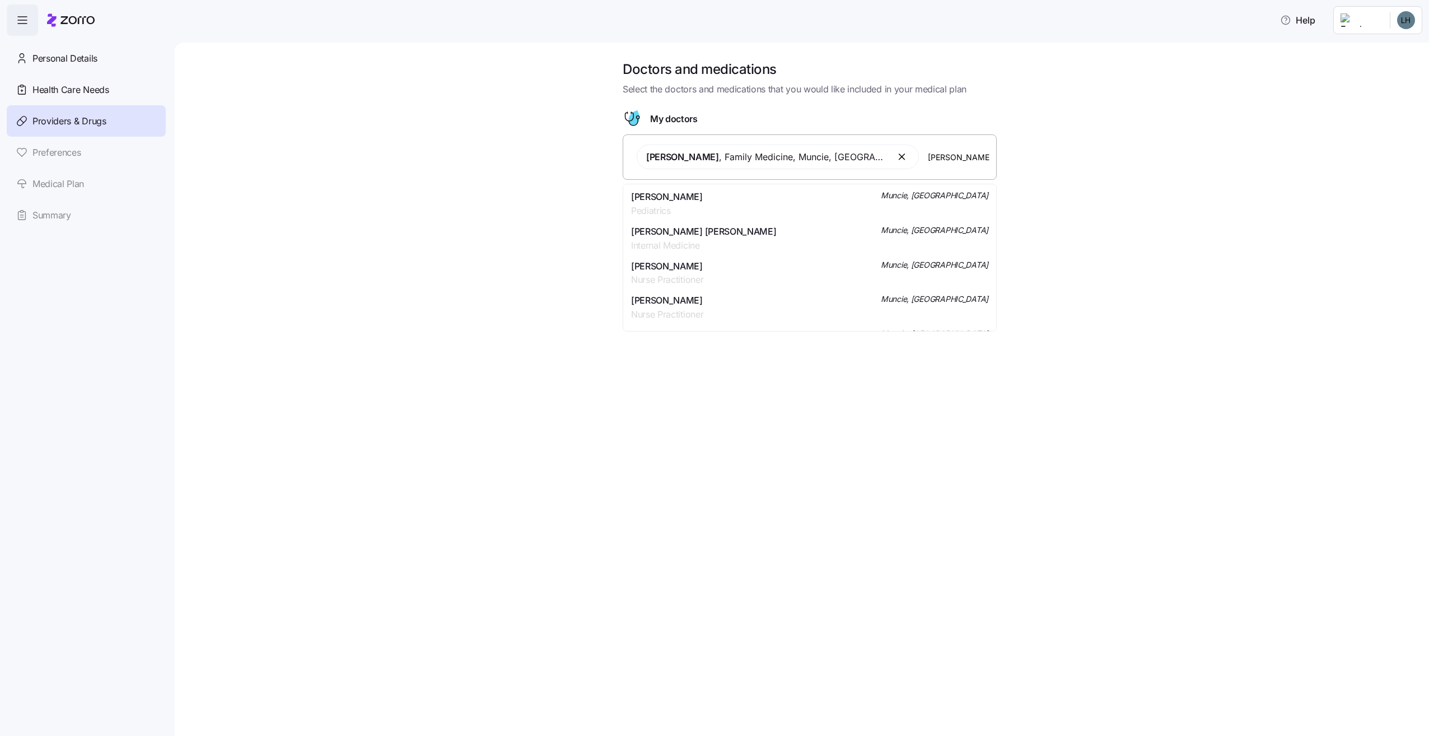
click at [734, 232] on span "[PERSON_NAME] [PERSON_NAME]" at bounding box center [703, 232] width 145 height 14
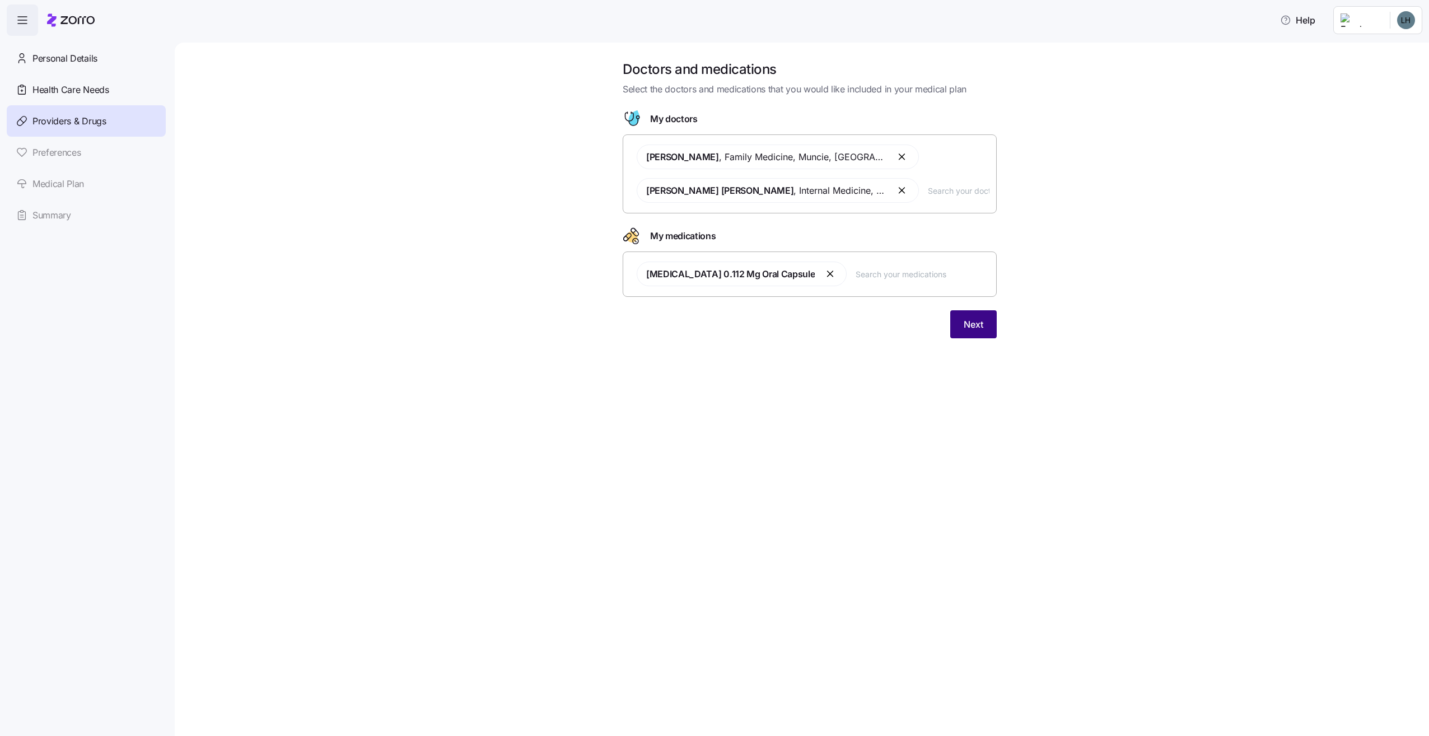
click at [977, 320] on span "Next" at bounding box center [974, 324] width 20 height 13
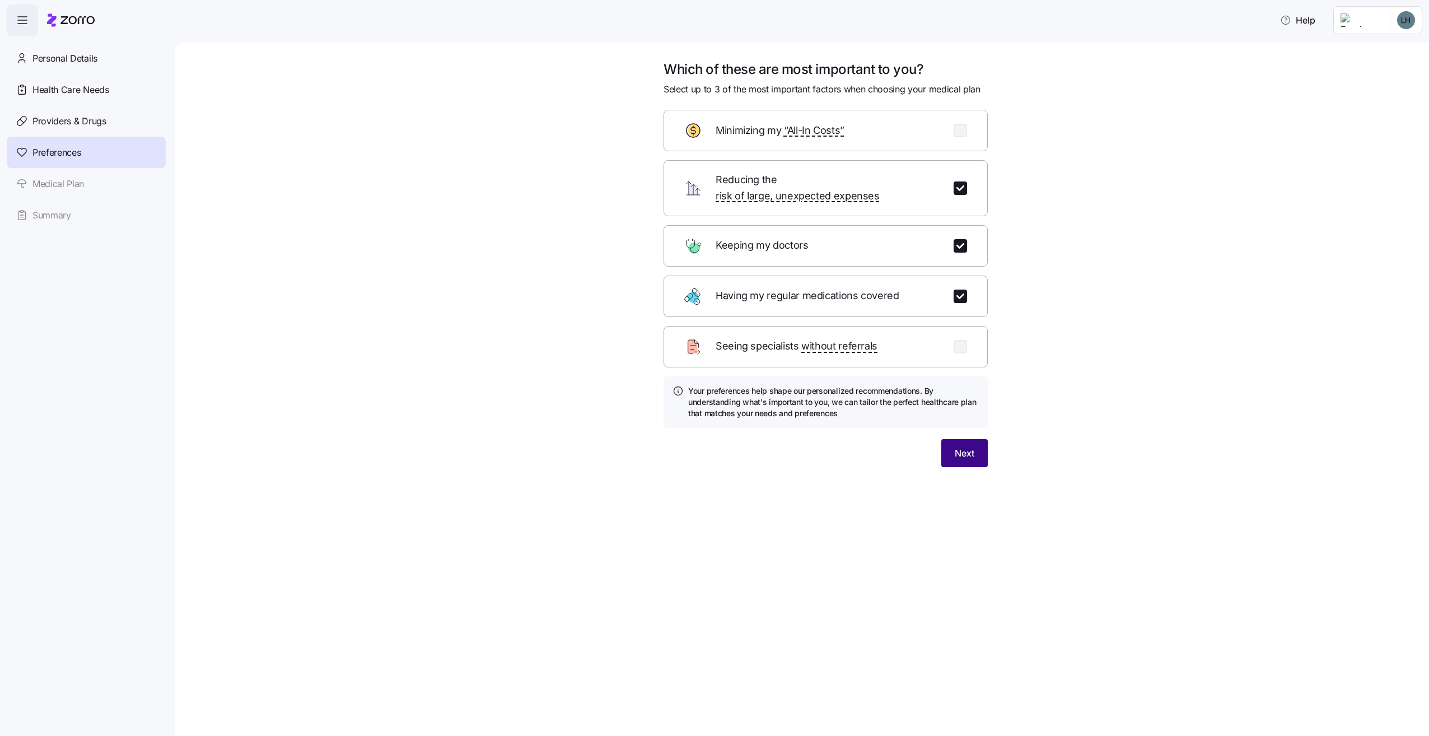
click at [970, 446] on span "Next" at bounding box center [965, 452] width 20 height 13
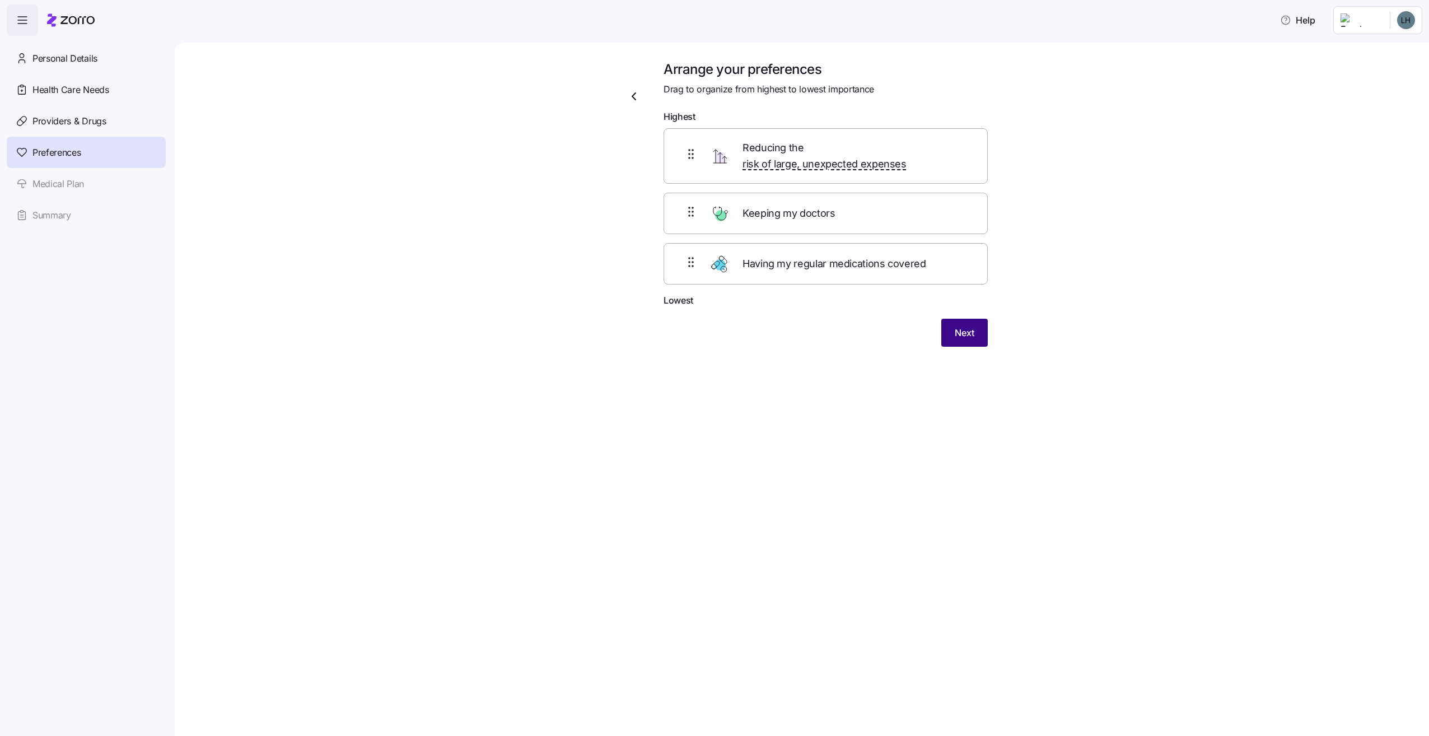
click at [977, 319] on button "Next" at bounding box center [964, 333] width 46 height 28
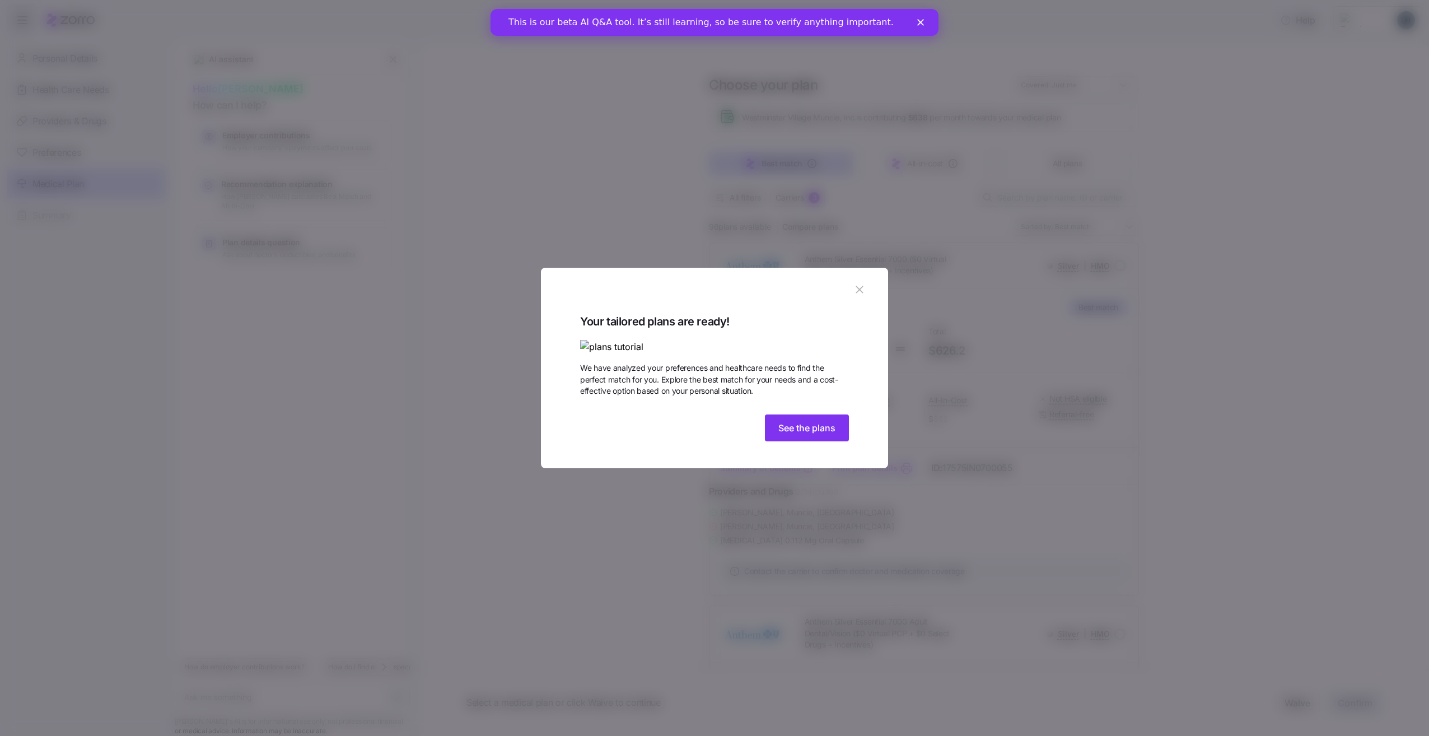
click at [660, 340] on img at bounding box center [714, 347] width 269 height 14
click at [641, 340] on img at bounding box center [714, 347] width 269 height 14
click at [789, 435] on span "See the plans" at bounding box center [806, 427] width 57 height 13
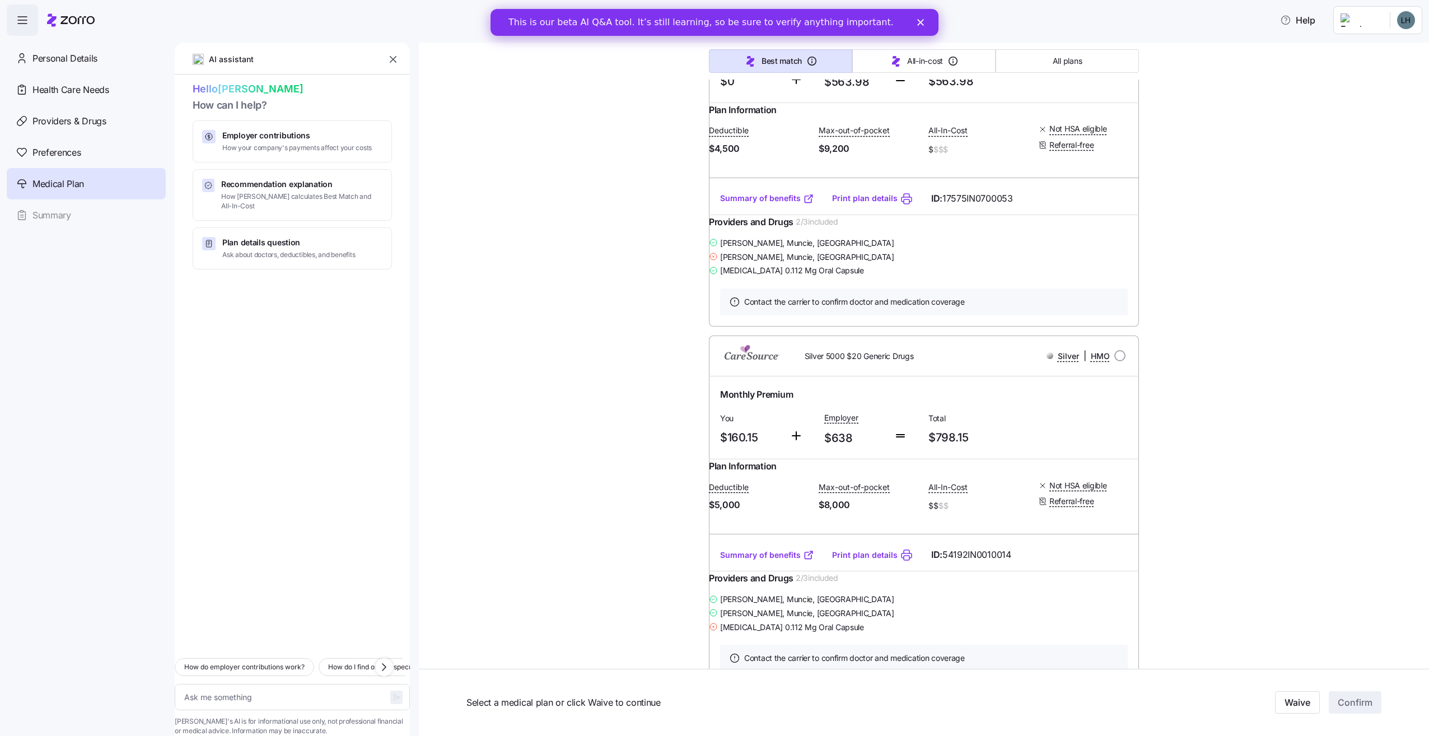
scroll to position [6833, 0]
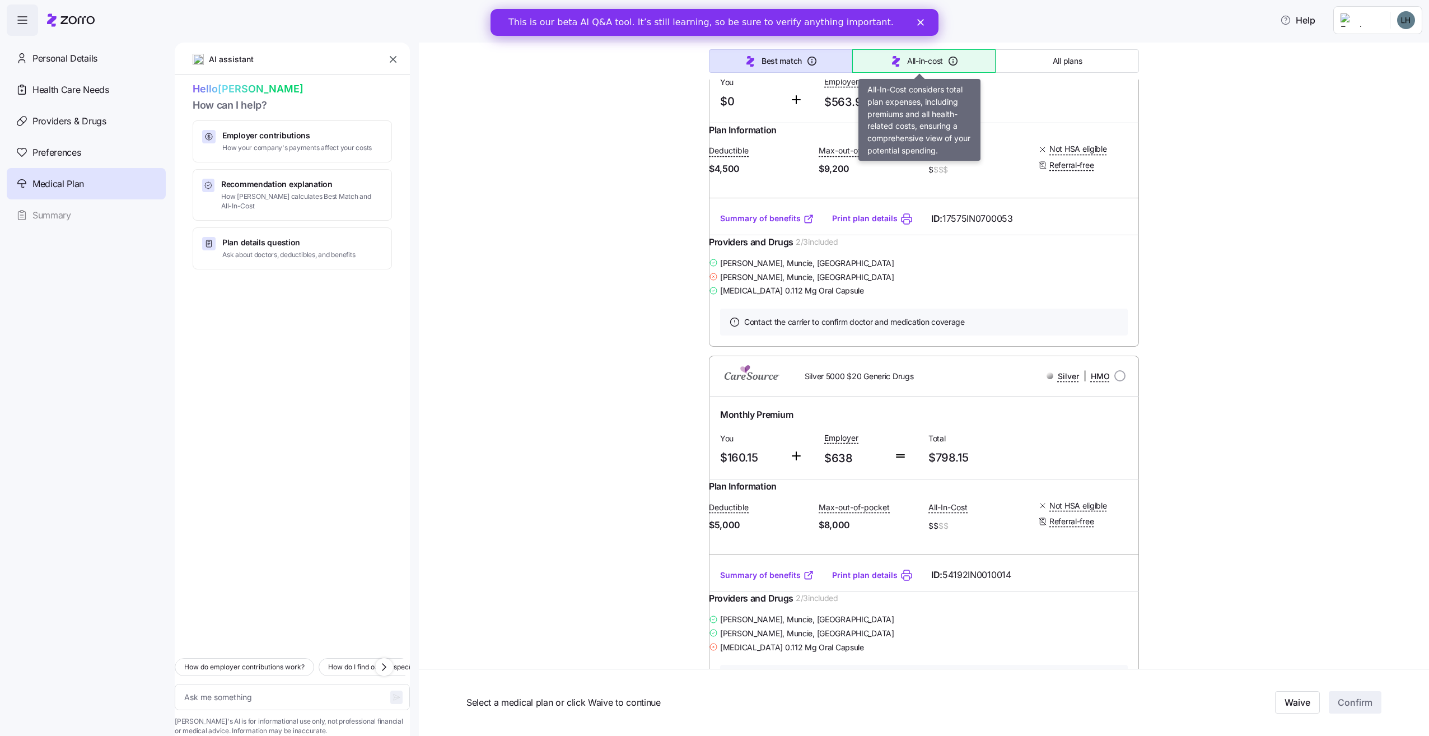
click at [917, 59] on span "All-in-cost" at bounding box center [925, 60] width 36 height 11
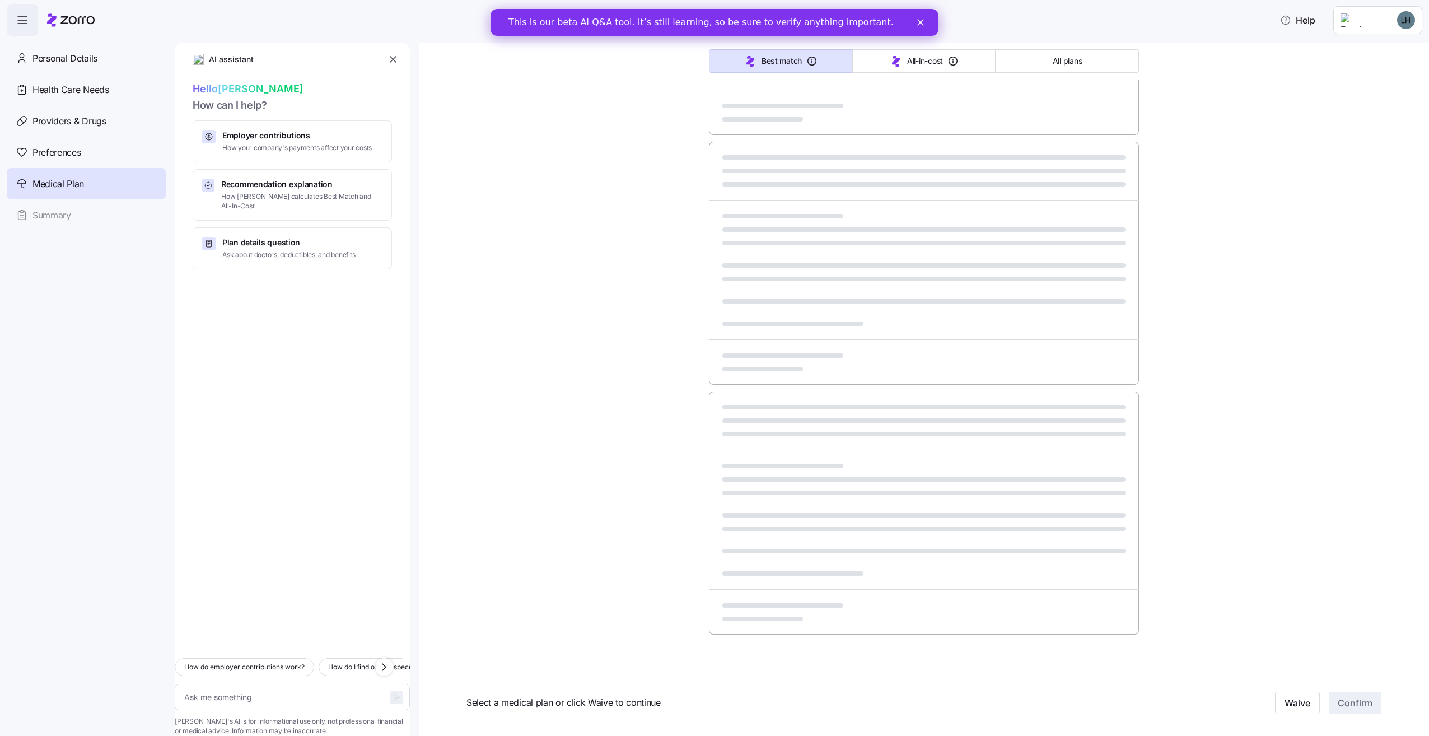
type textarea "x"
type input "Sorted by: All-in-cost"
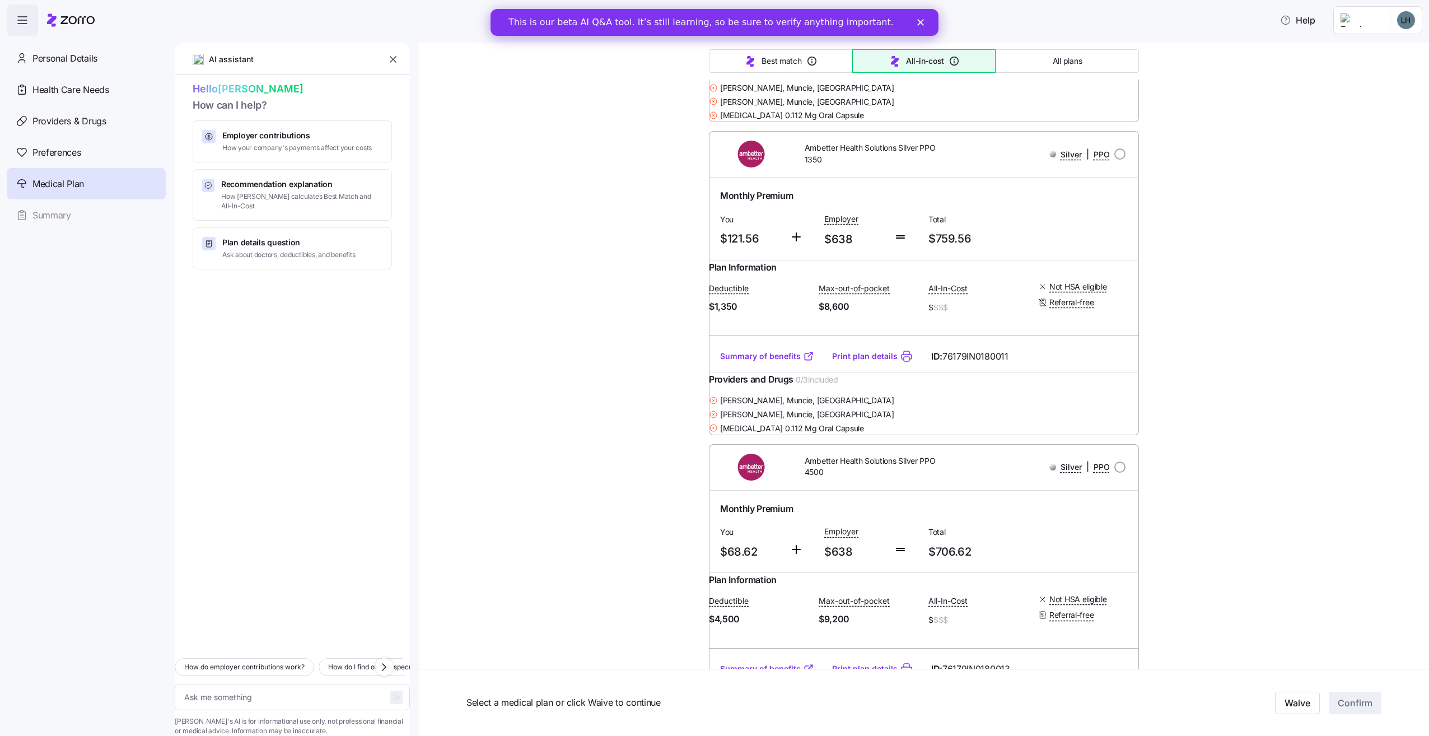
scroll to position [12798, 0]
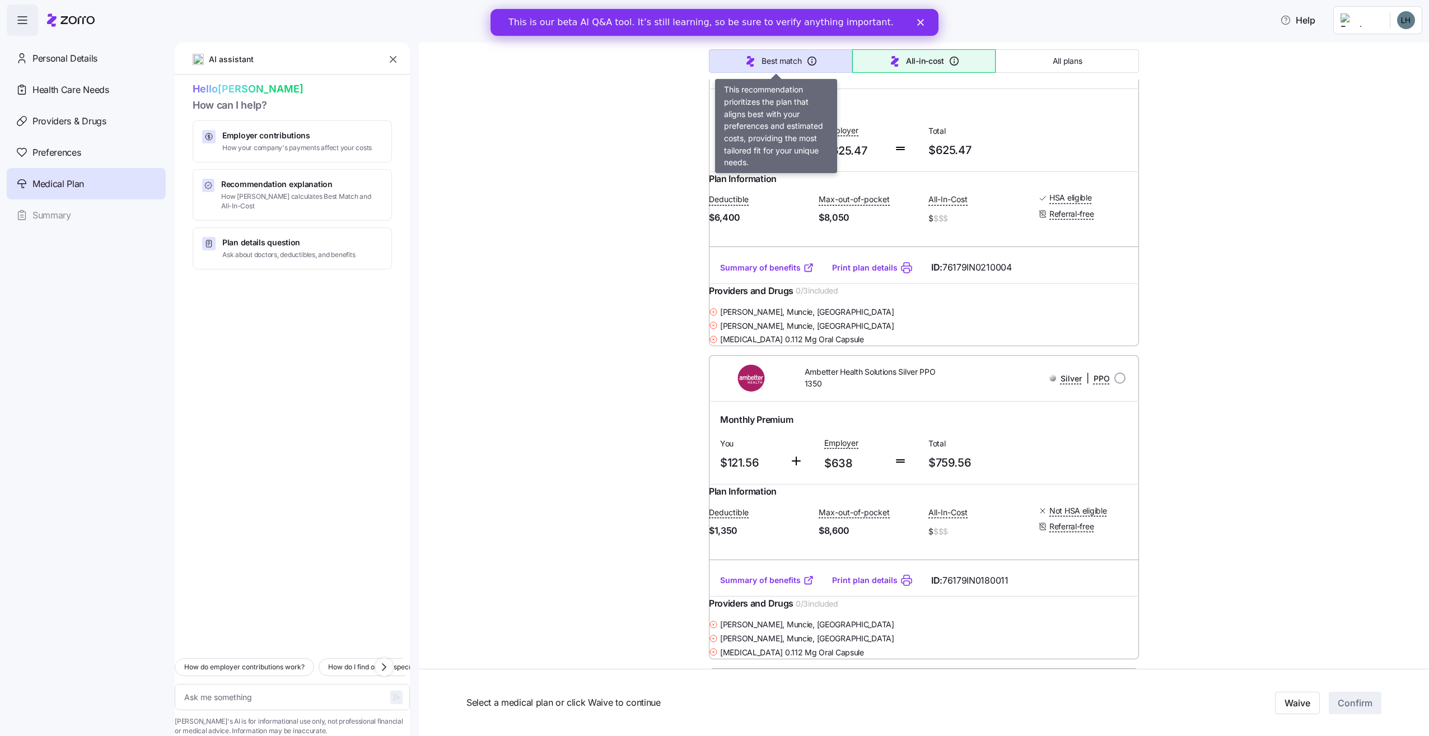
click at [781, 65] on span "Best match" at bounding box center [782, 60] width 40 height 11
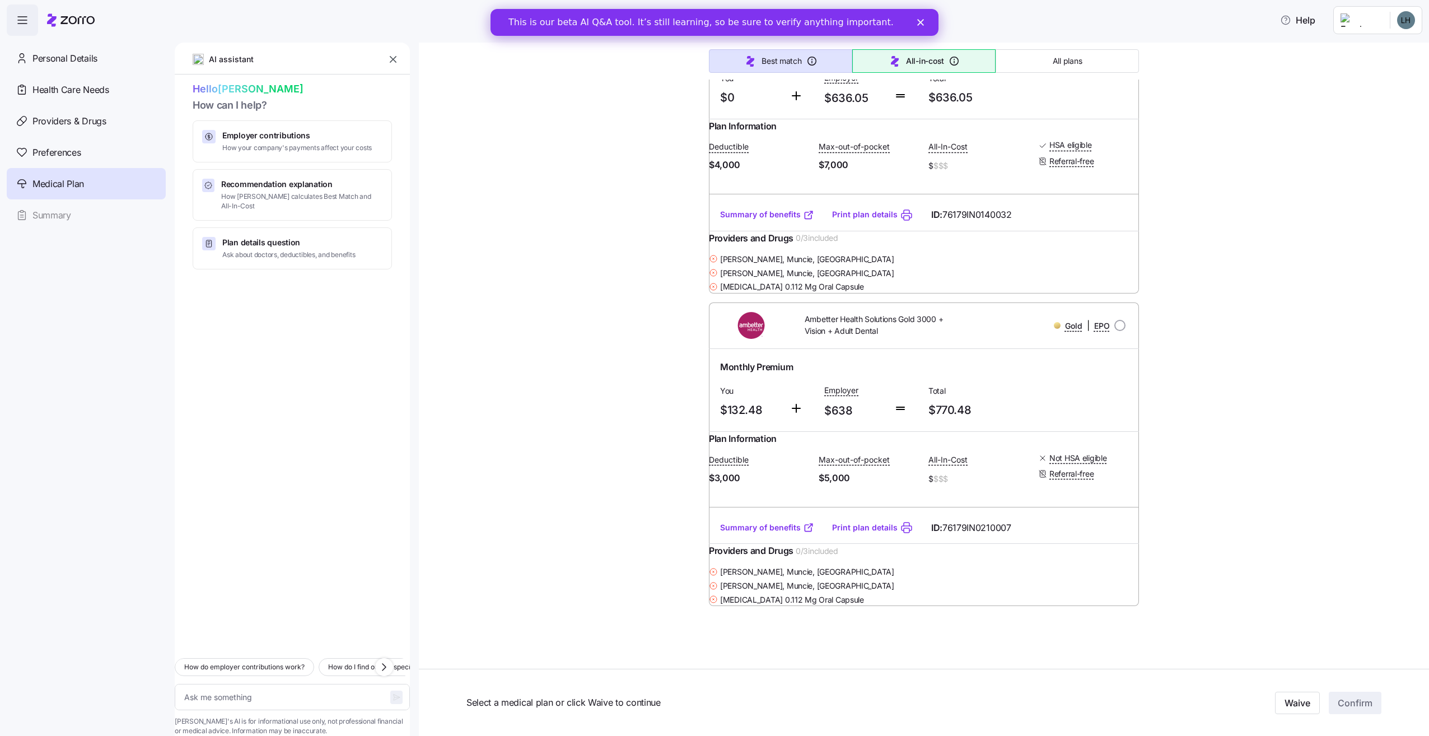
scroll to position [351, 0]
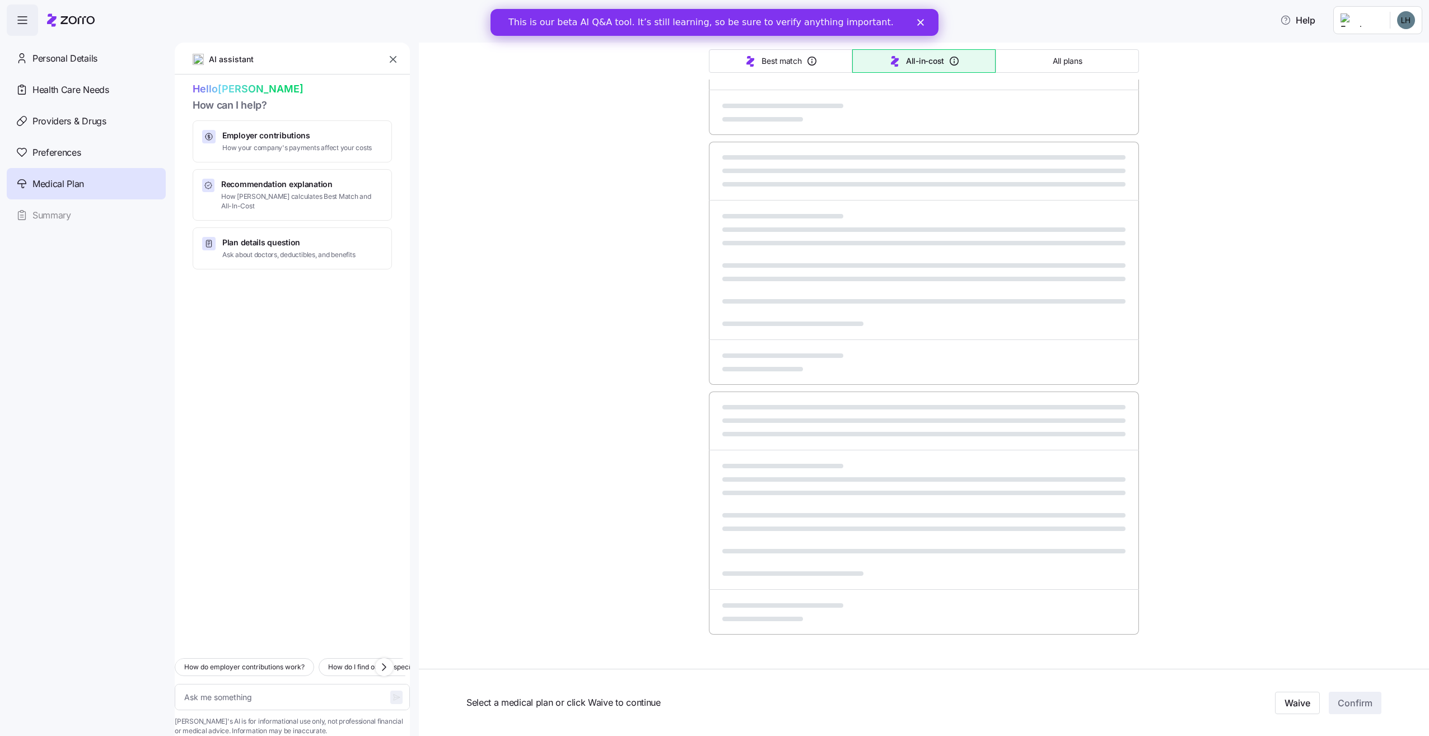
type textarea "x"
type input "Sorted by: Best match"
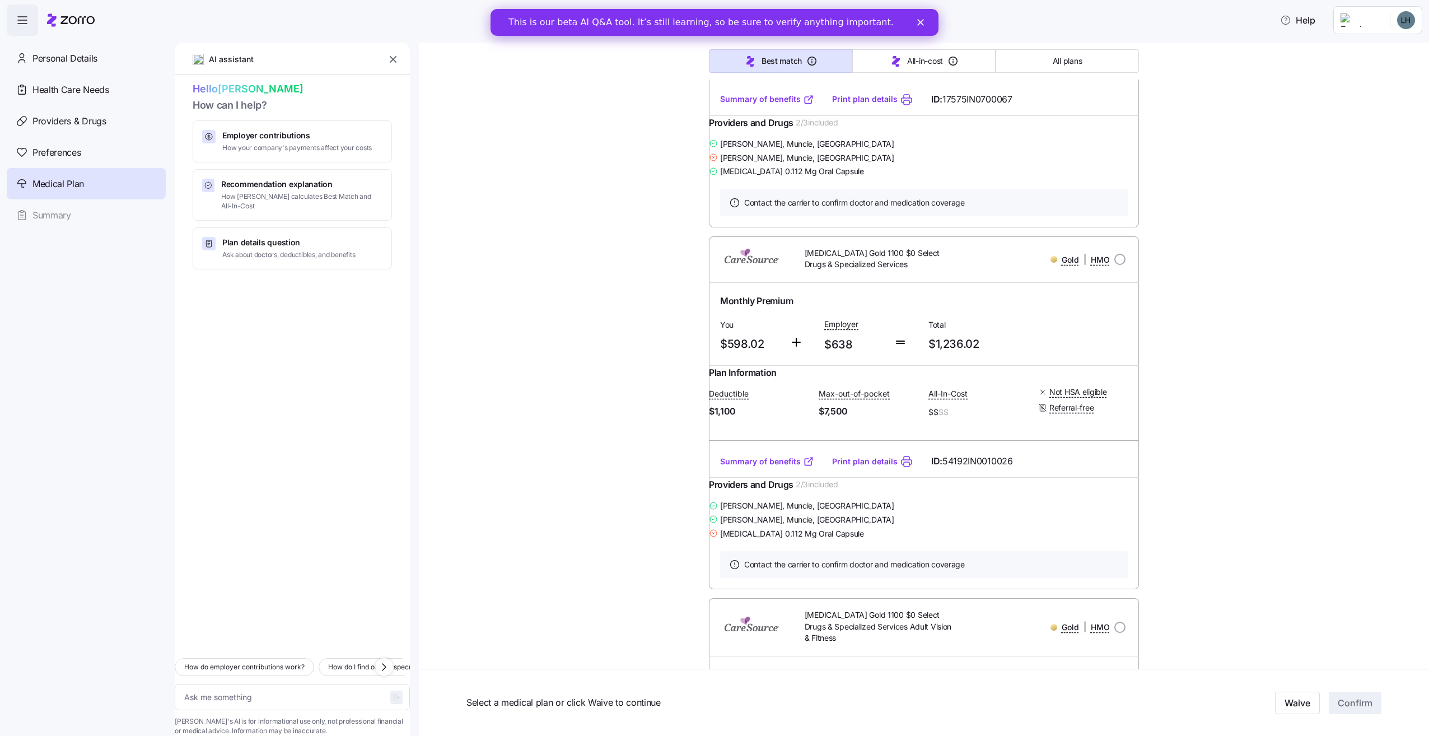
scroll to position [12069, 0]
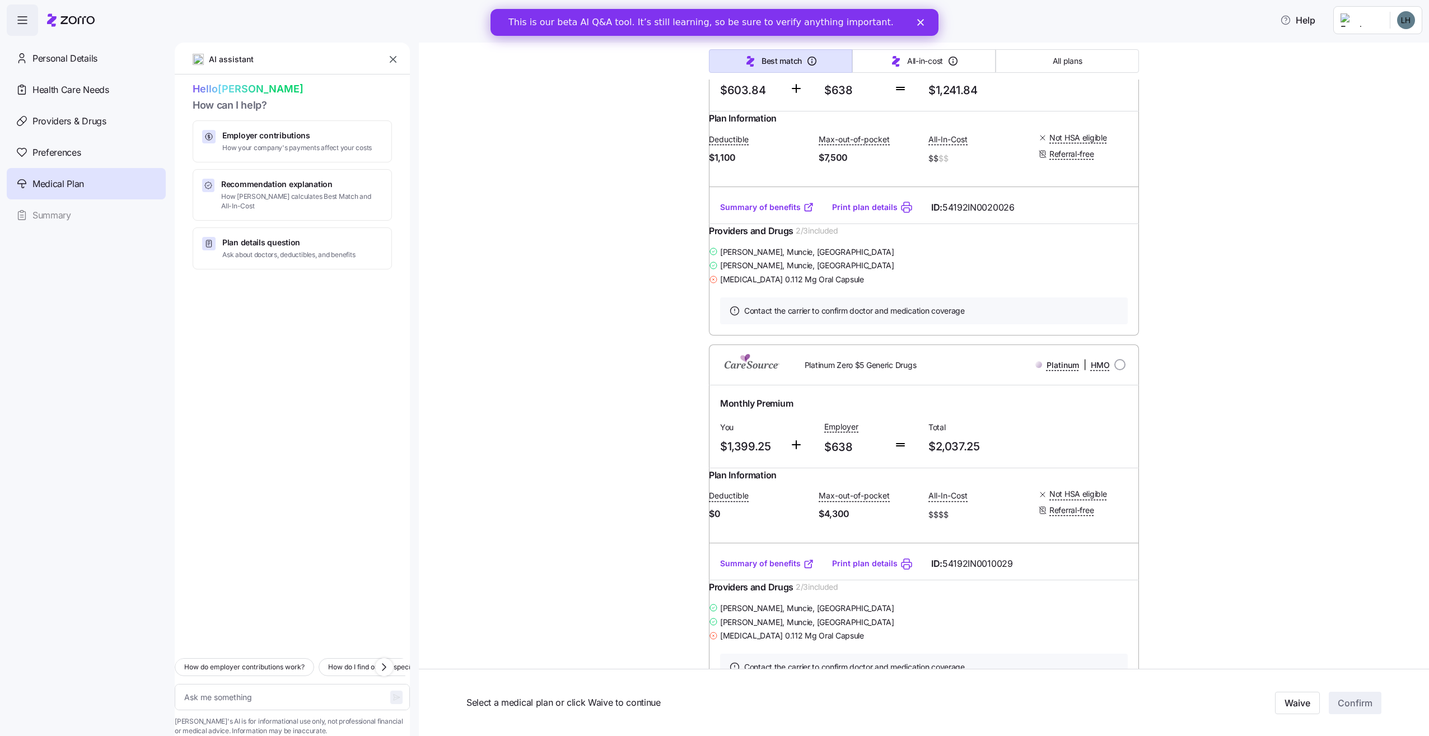
type textarea "x"
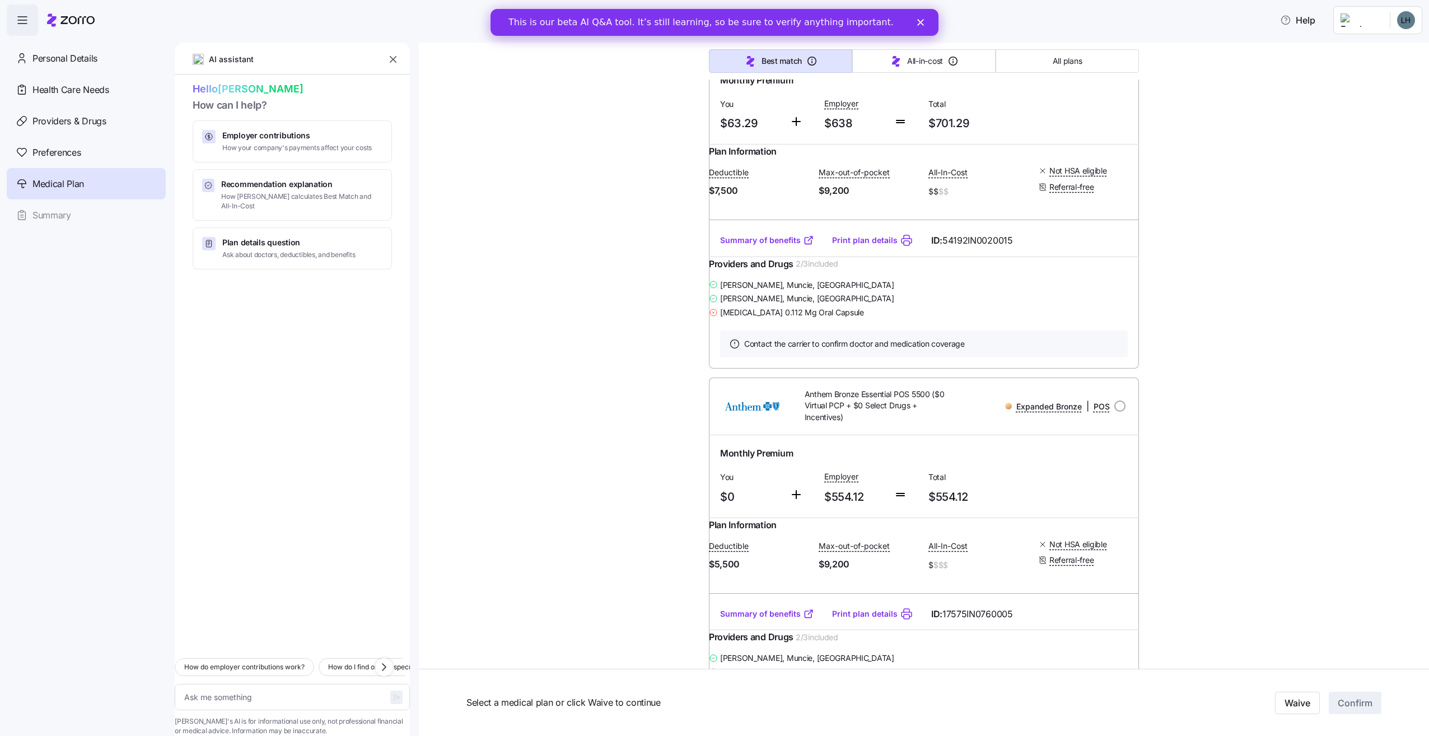
scroll to position [6020, 0]
